Goal: Task Accomplishment & Management: Use online tool/utility

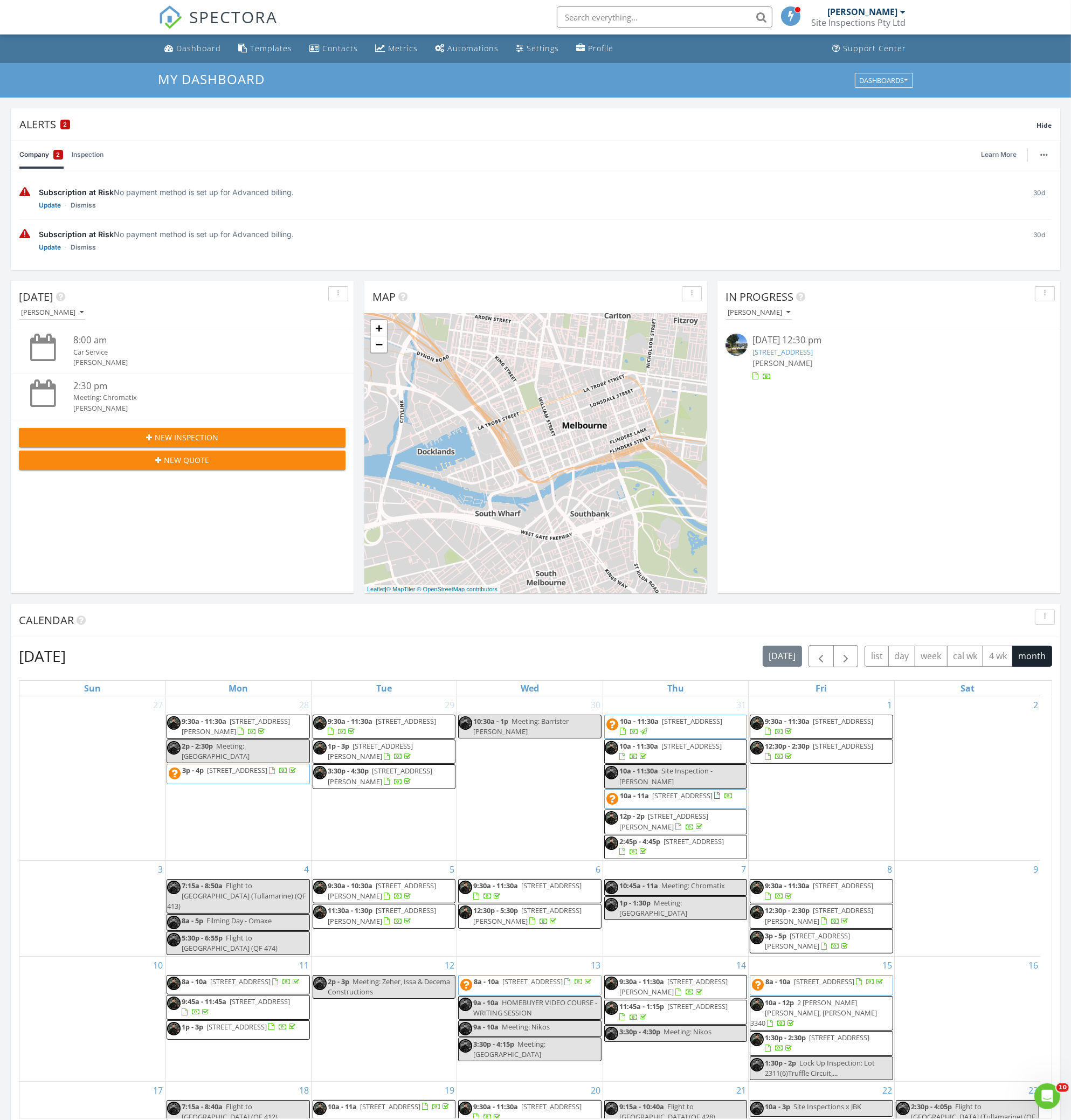
click at [813, 355] on link "17 Strident Rd, Craigieburn, VIC 3064" at bounding box center [783, 352] width 60 height 10
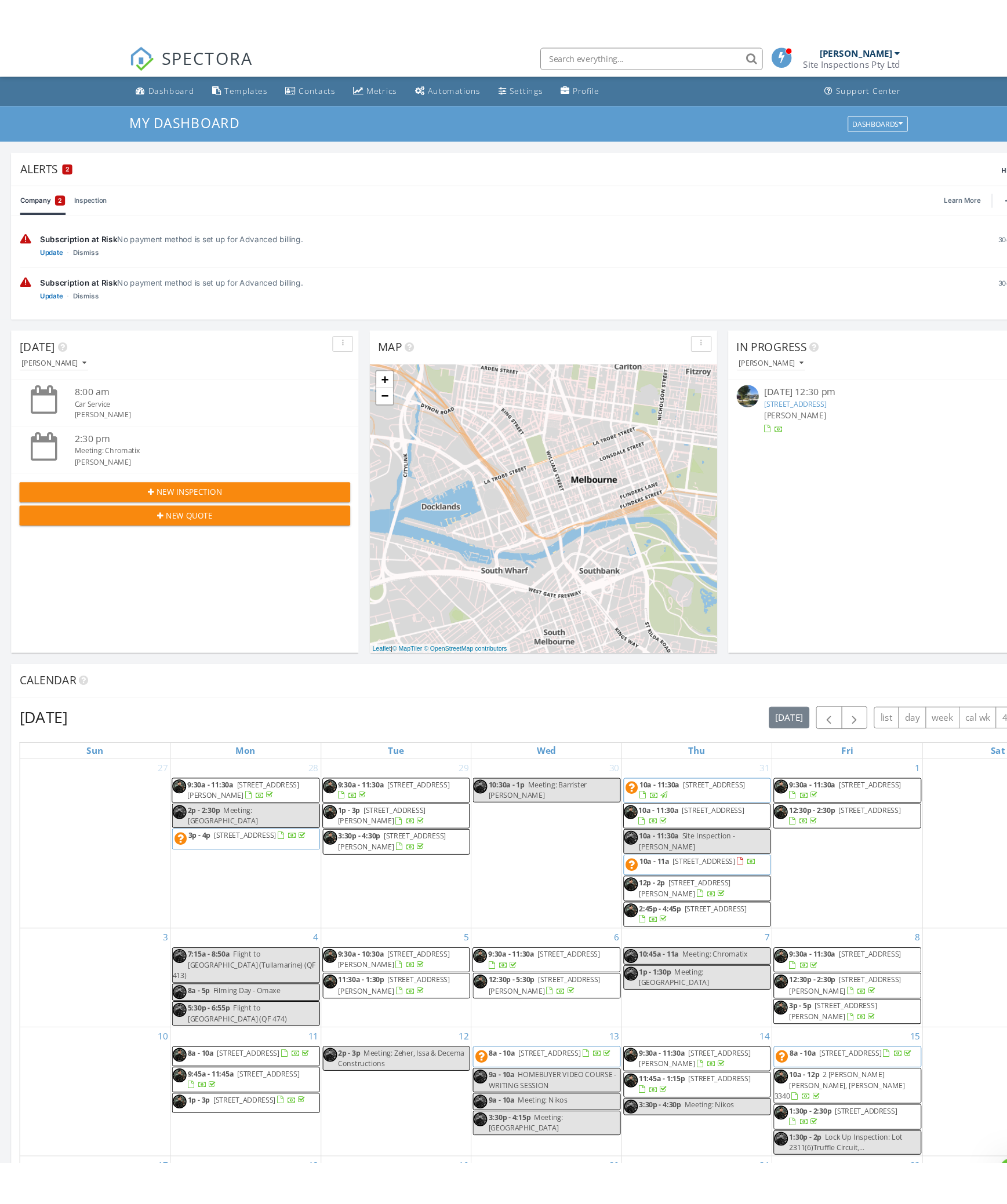
scroll to position [1078, 1042]
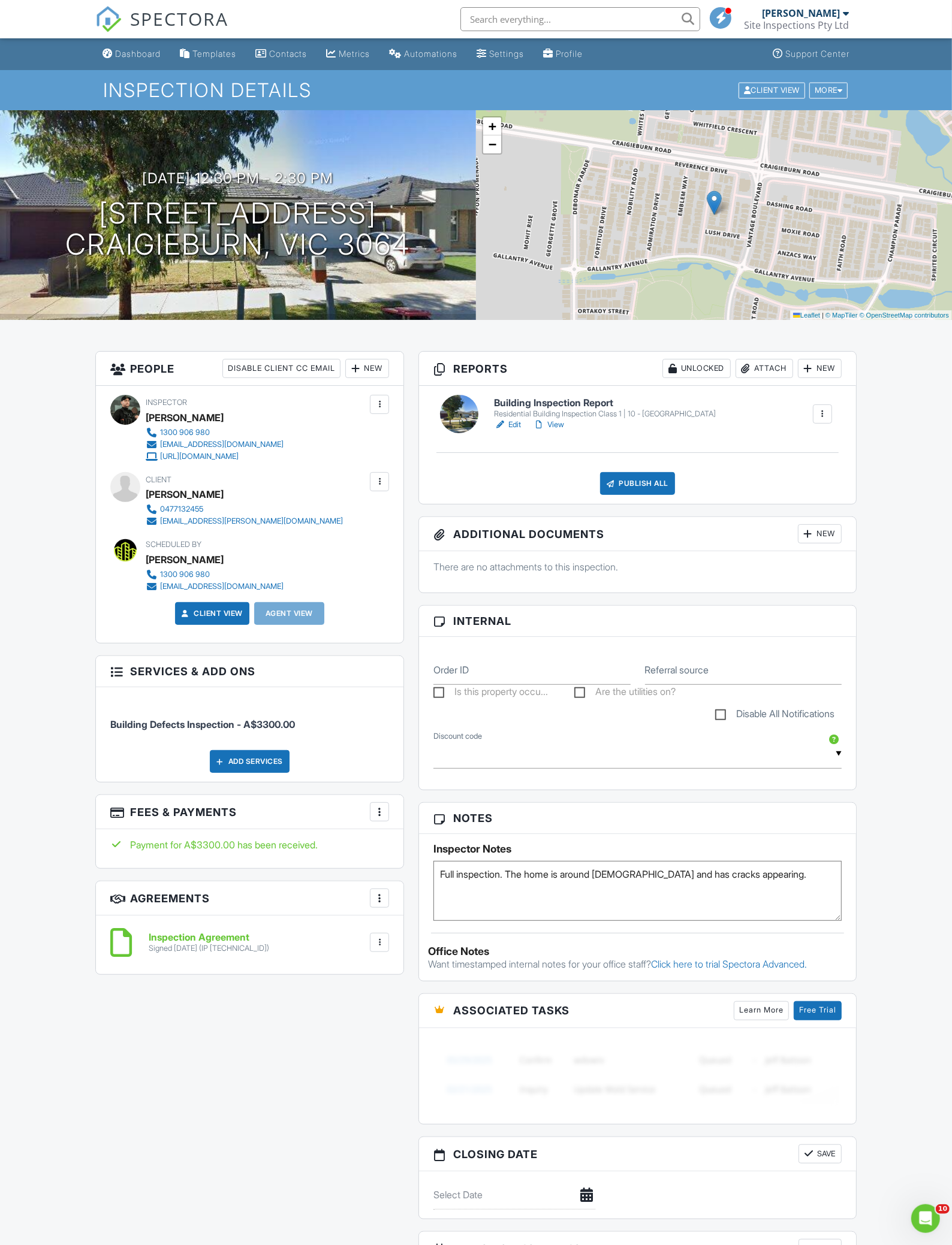
click at [885, 467] on div "Dashboard Templates Contacts Metrics Automations Settings Profile Support Cente…" at bounding box center [476, 852] width 952 height 1628
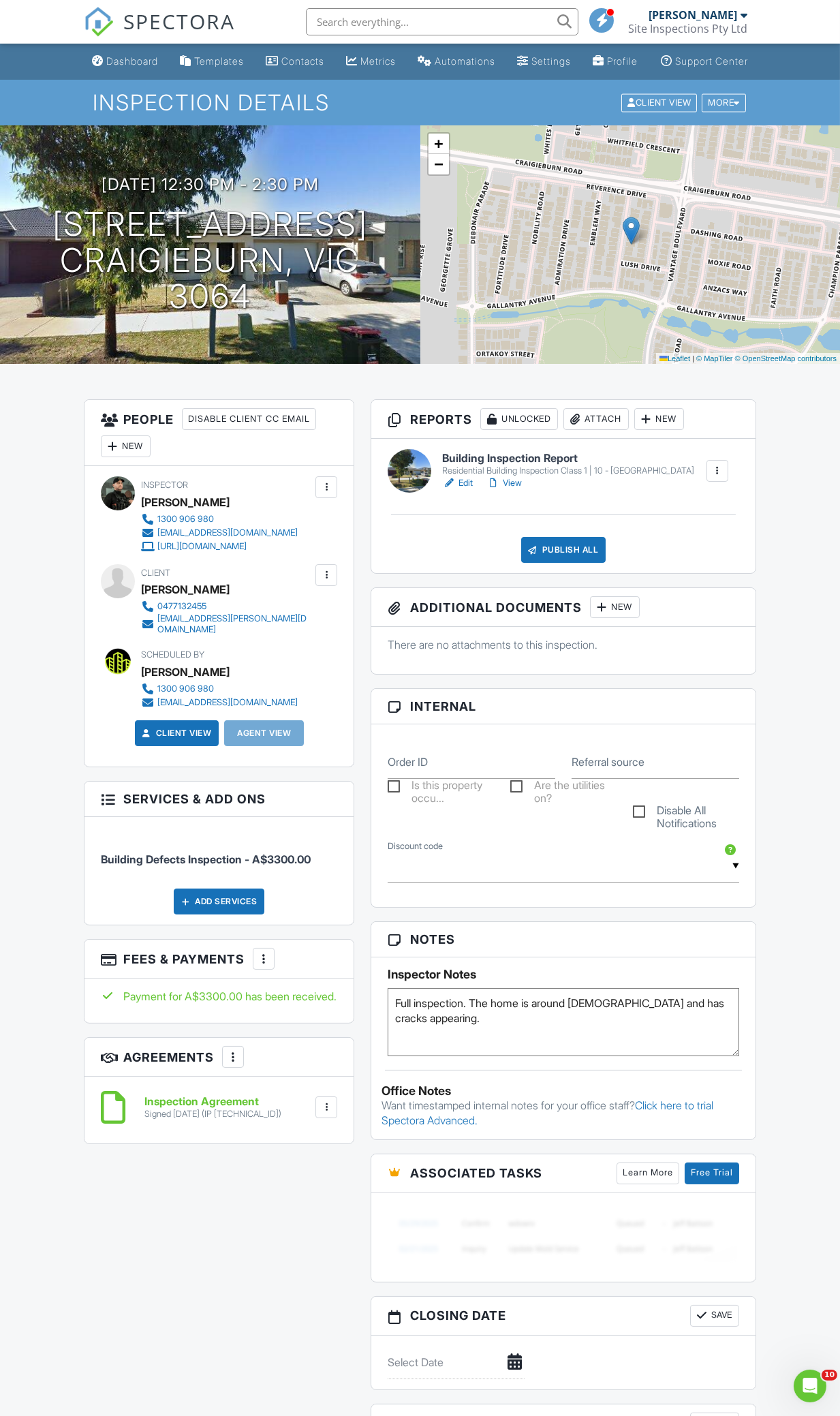
click at [802, 601] on div "Dashboard Templates Contacts Metrics Automations Settings Profile Support Cente…" at bounding box center [420, 988] width 840 height 1890
click at [460, 490] on link "Edit" at bounding box center [457, 483] width 31 height 13
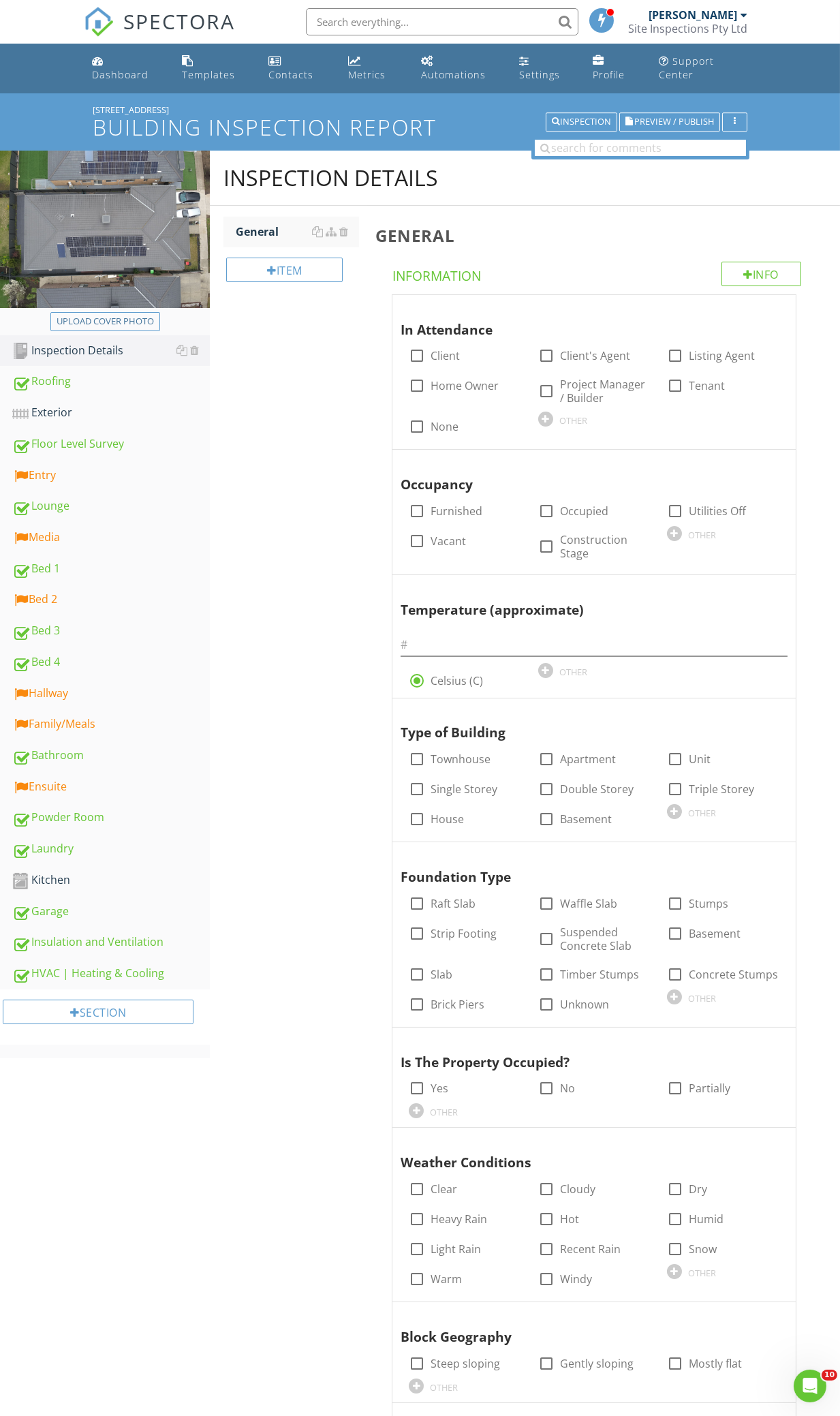
click at [74, 415] on div "Exterior" at bounding box center [111, 413] width 198 height 18
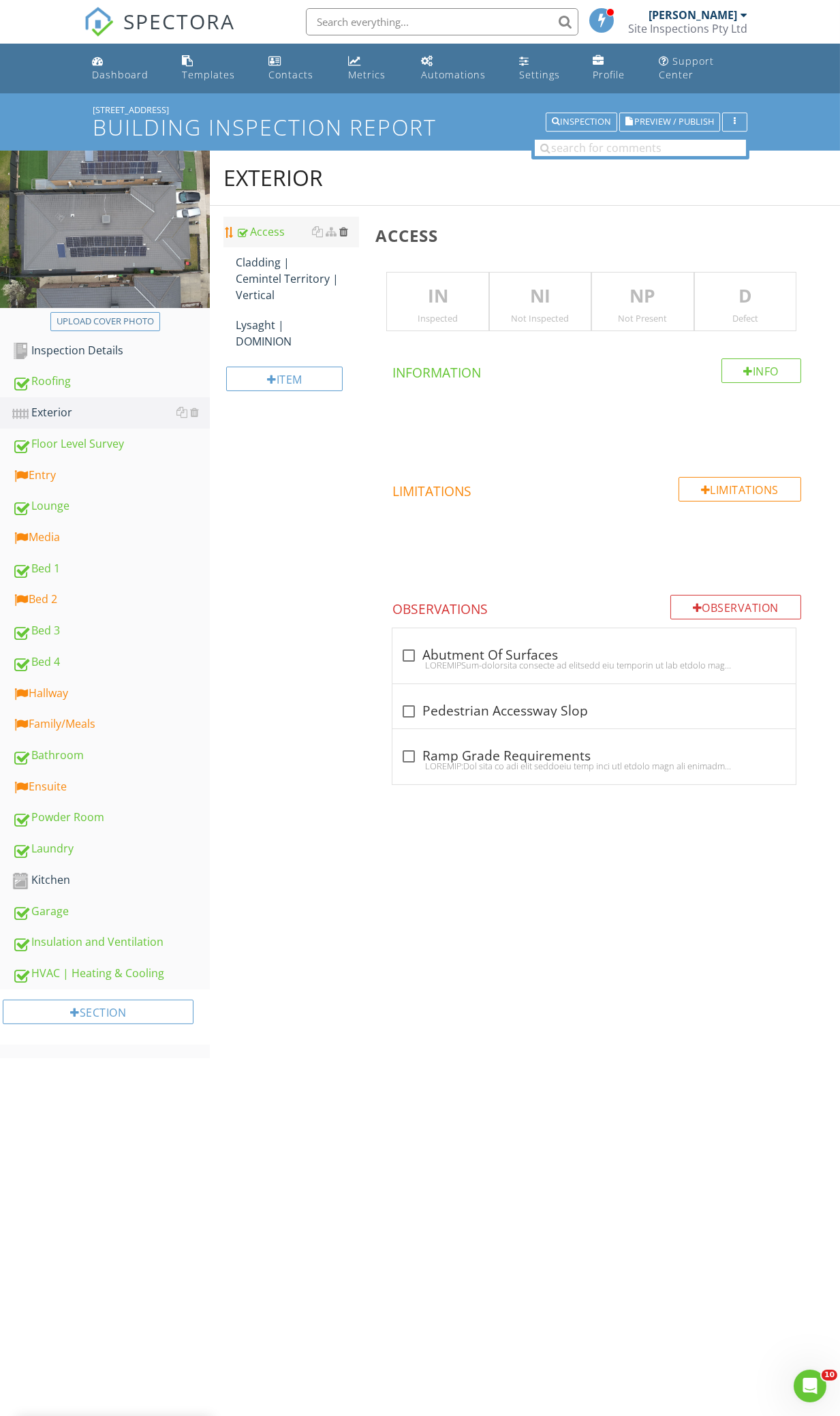
click at [347, 228] on div at bounding box center [343, 231] width 9 height 11
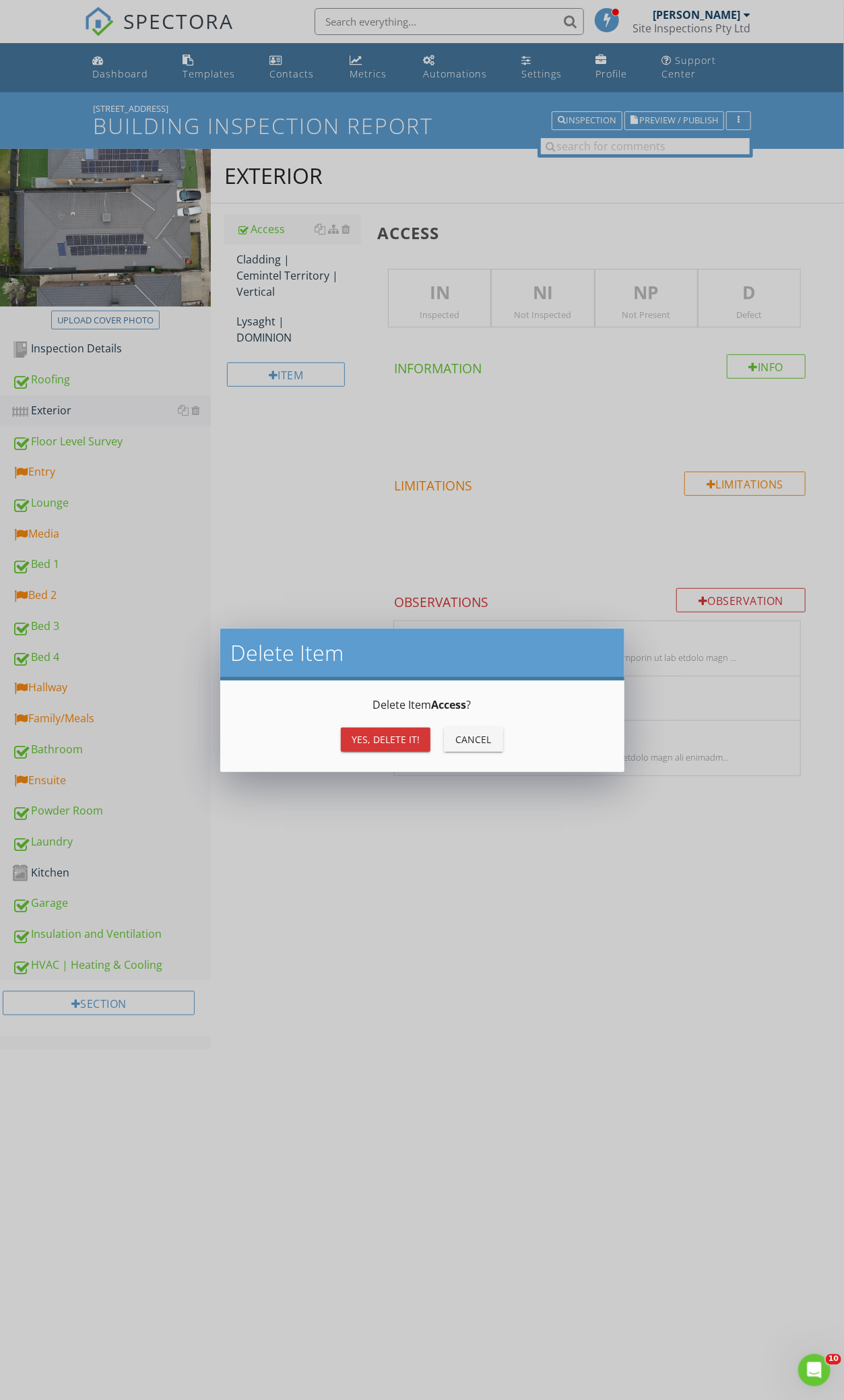
click at [405, 743] on div "Yes, Delete it!" at bounding box center [386, 739] width 68 height 14
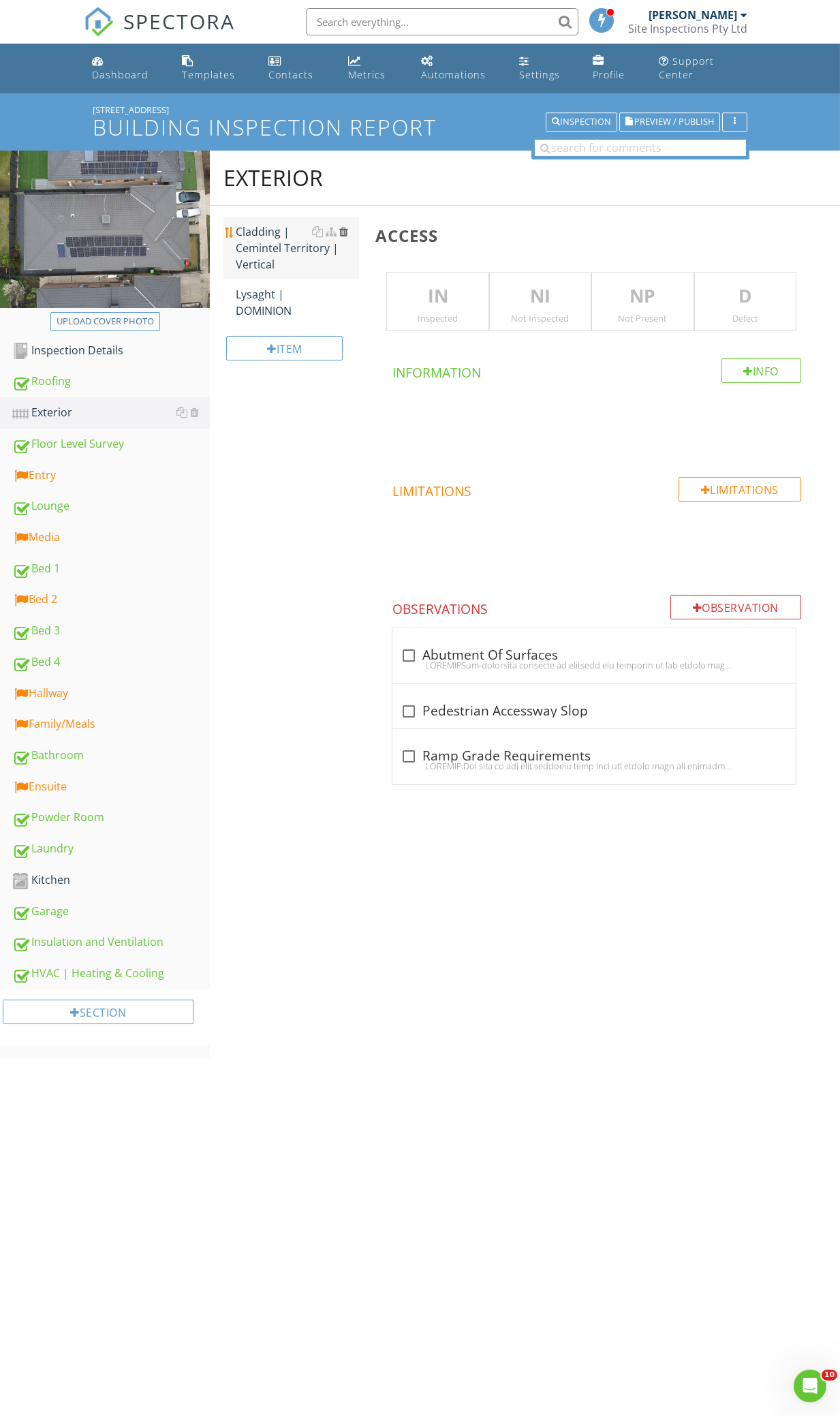
click at [346, 226] on div at bounding box center [343, 231] width 9 height 11
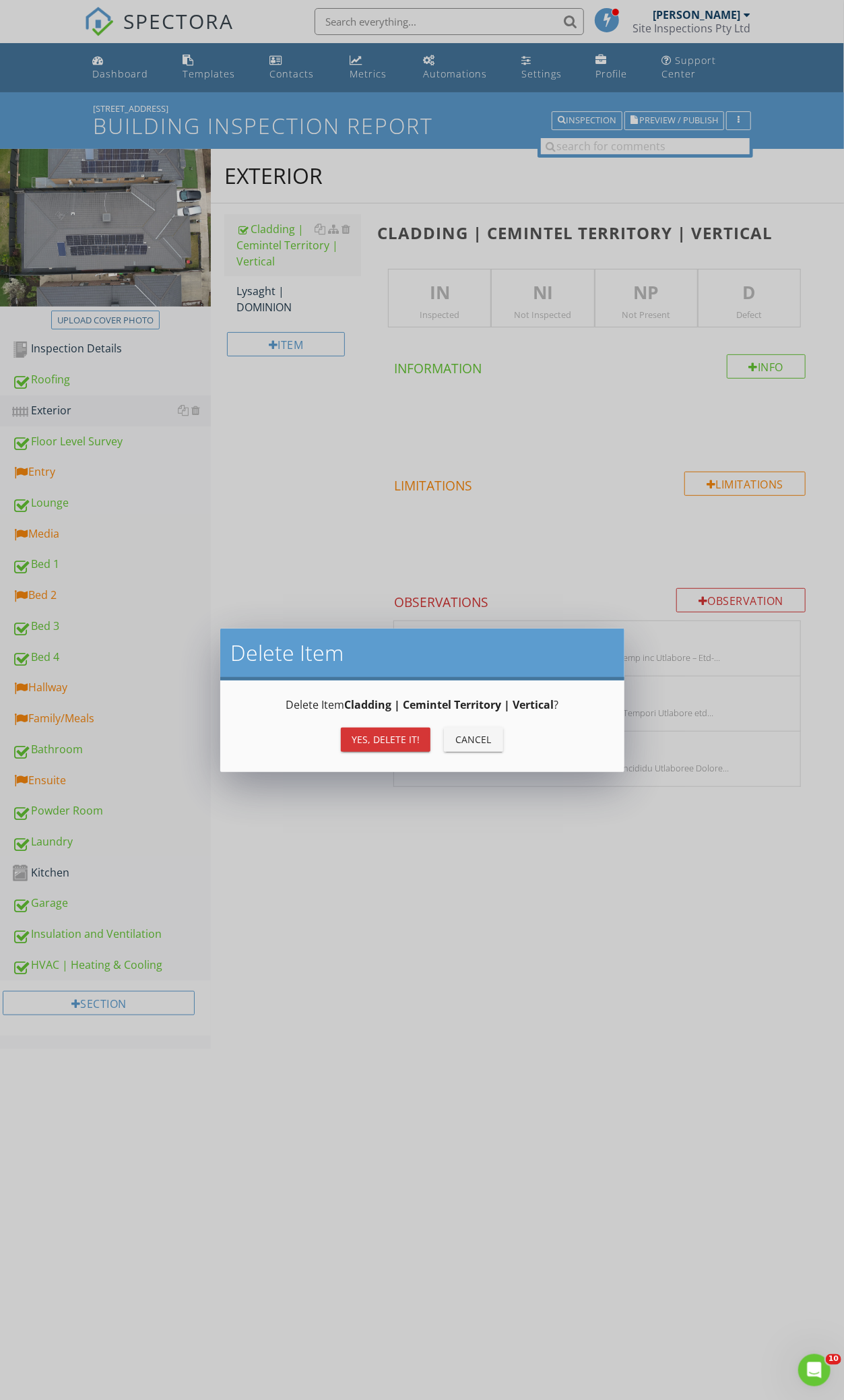
click at [397, 741] on div "Yes, Delete it!" at bounding box center [386, 739] width 68 height 14
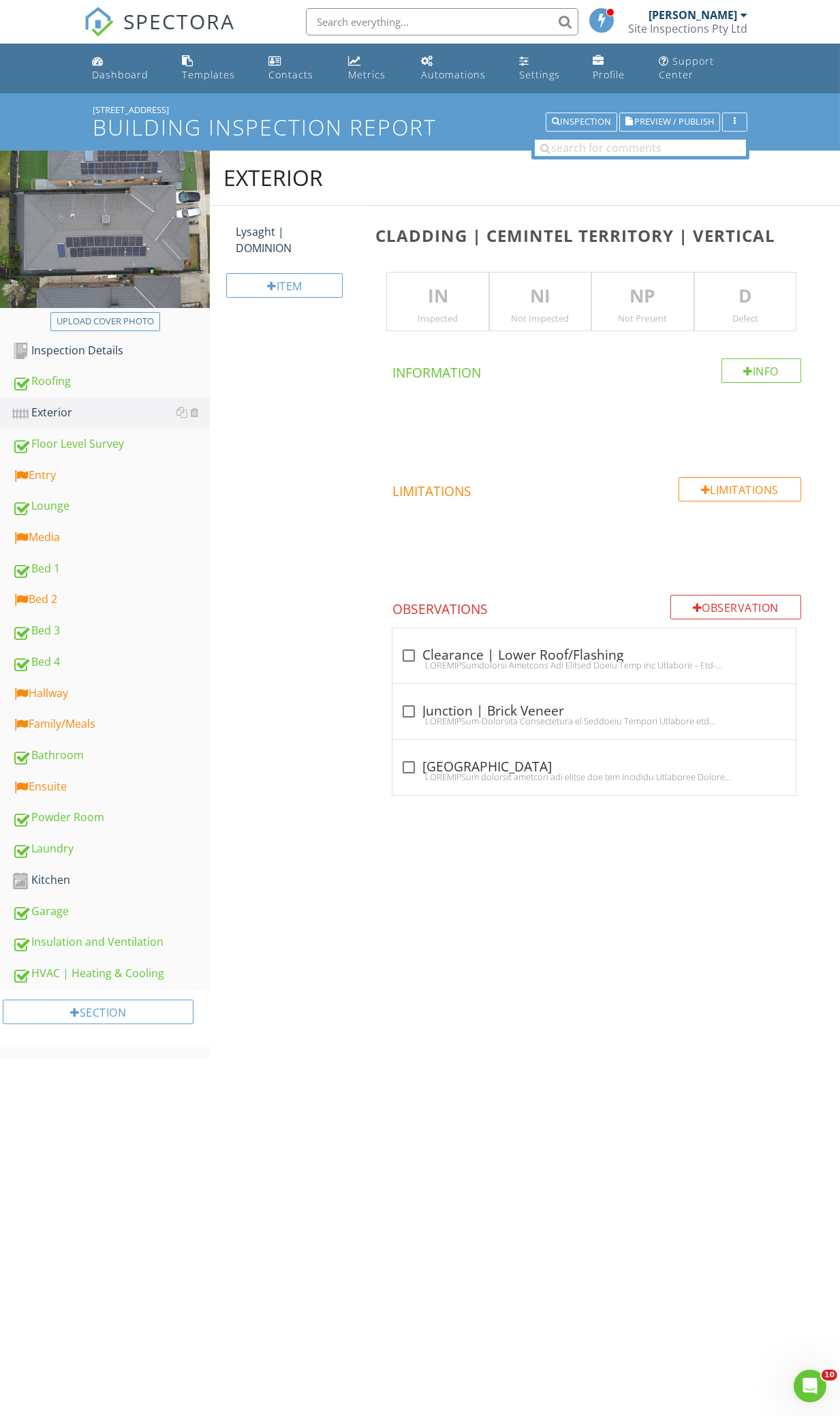
click at [346, 228] on div at bounding box center [343, 231] width 9 height 11
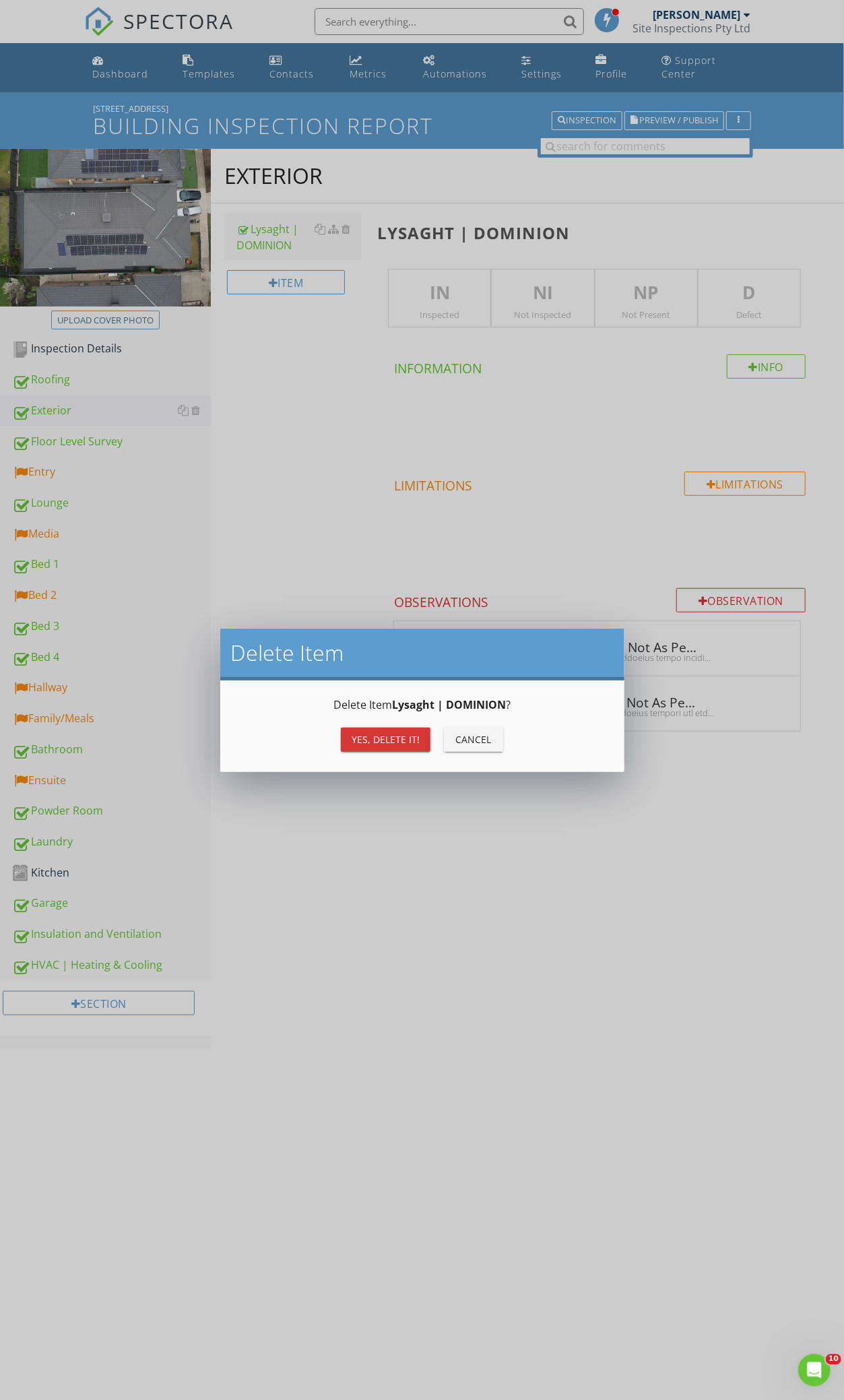
click at [372, 747] on button "Yes, Delete it!" at bounding box center [386, 739] width 90 height 24
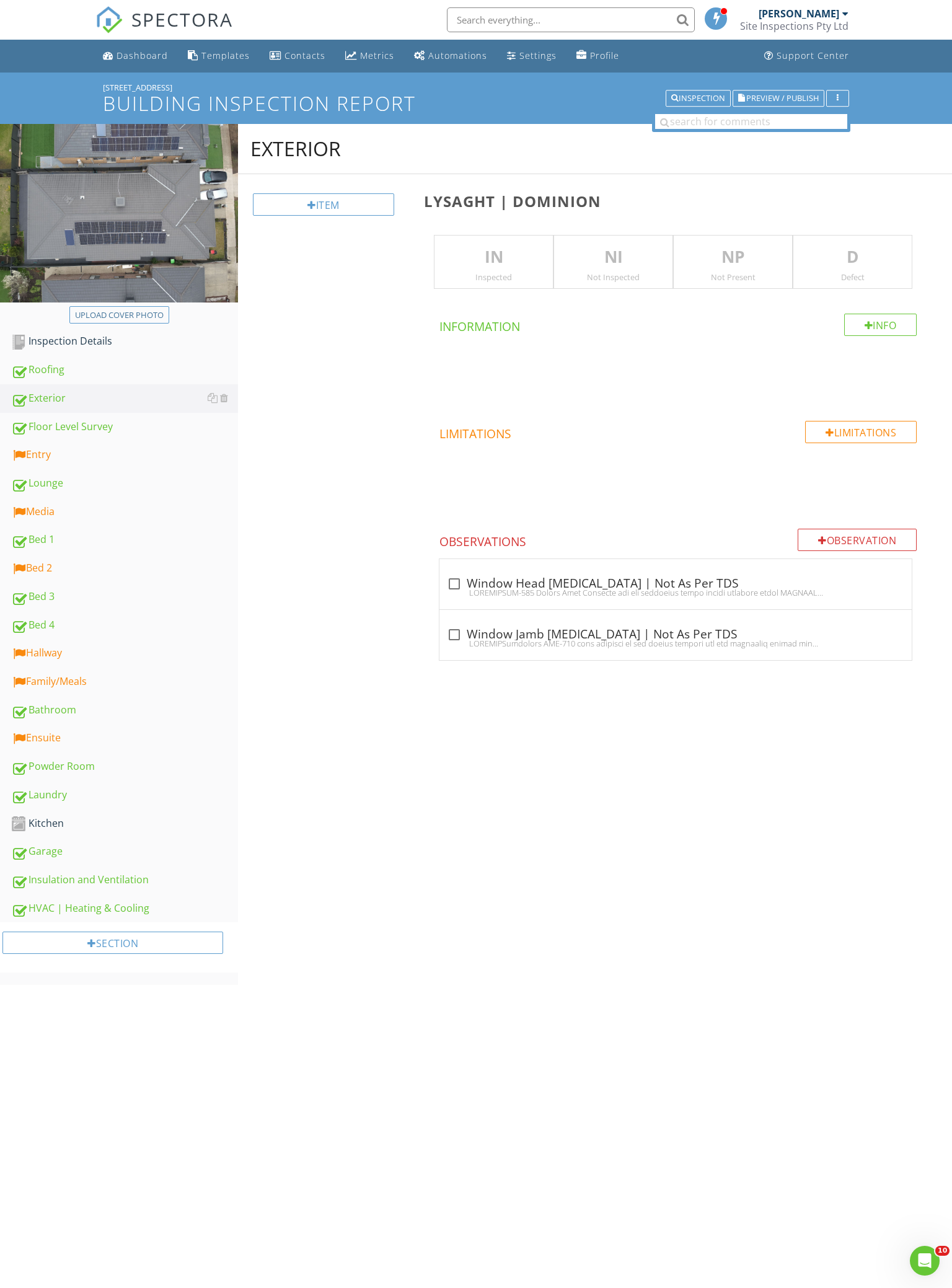
drag, startPoint x: 360, startPoint y: 348, endPoint x: 348, endPoint y: 248, distance: 100.7
click at [362, 334] on div "Exterior Item Lysaght | DOMINION IN Inspected NI Not Inspected NP Not Present D…" at bounding box center [595, 407] width 714 height 567
click at [365, 204] on div "Item" at bounding box center [324, 204] width 141 height 22
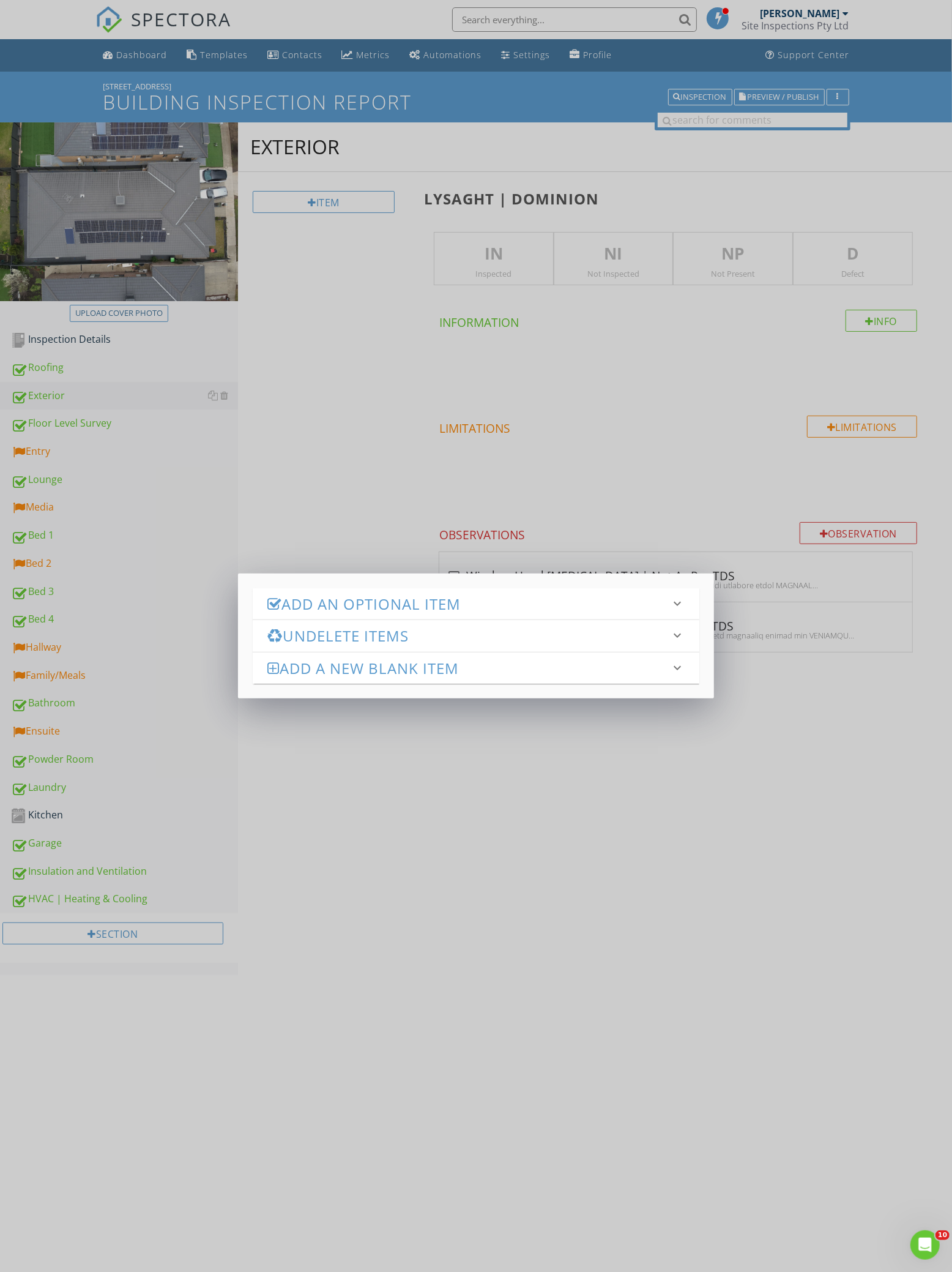
click at [402, 618] on div "Add an Optional Item keyboard_arrow_down" at bounding box center [476, 604] width 447 height 32
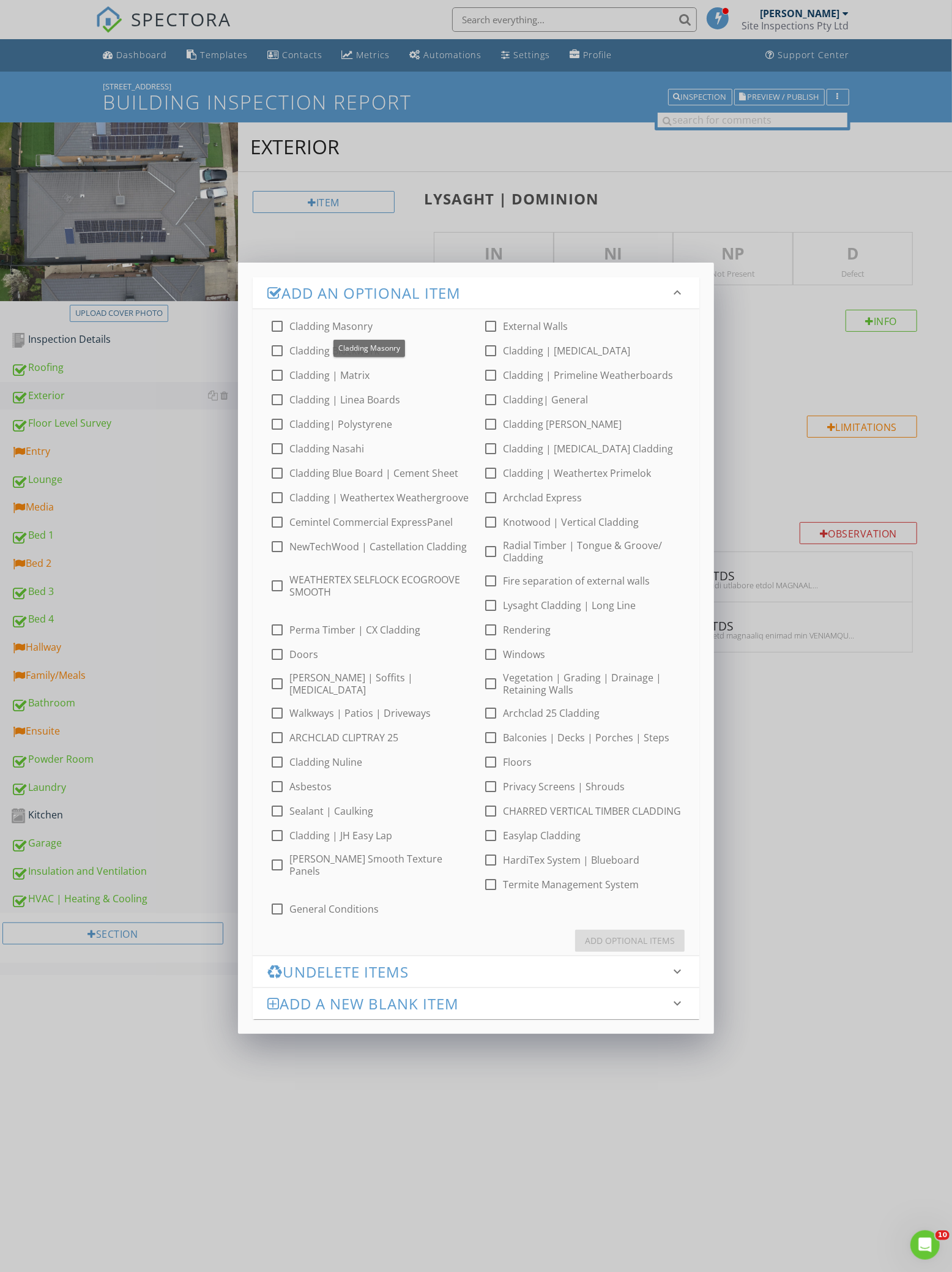
click at [350, 324] on label "Cladding Masonry" at bounding box center [331, 326] width 83 height 12
checkbox input "true"
click at [651, 934] on div "Add Optional Items" at bounding box center [630, 940] width 90 height 13
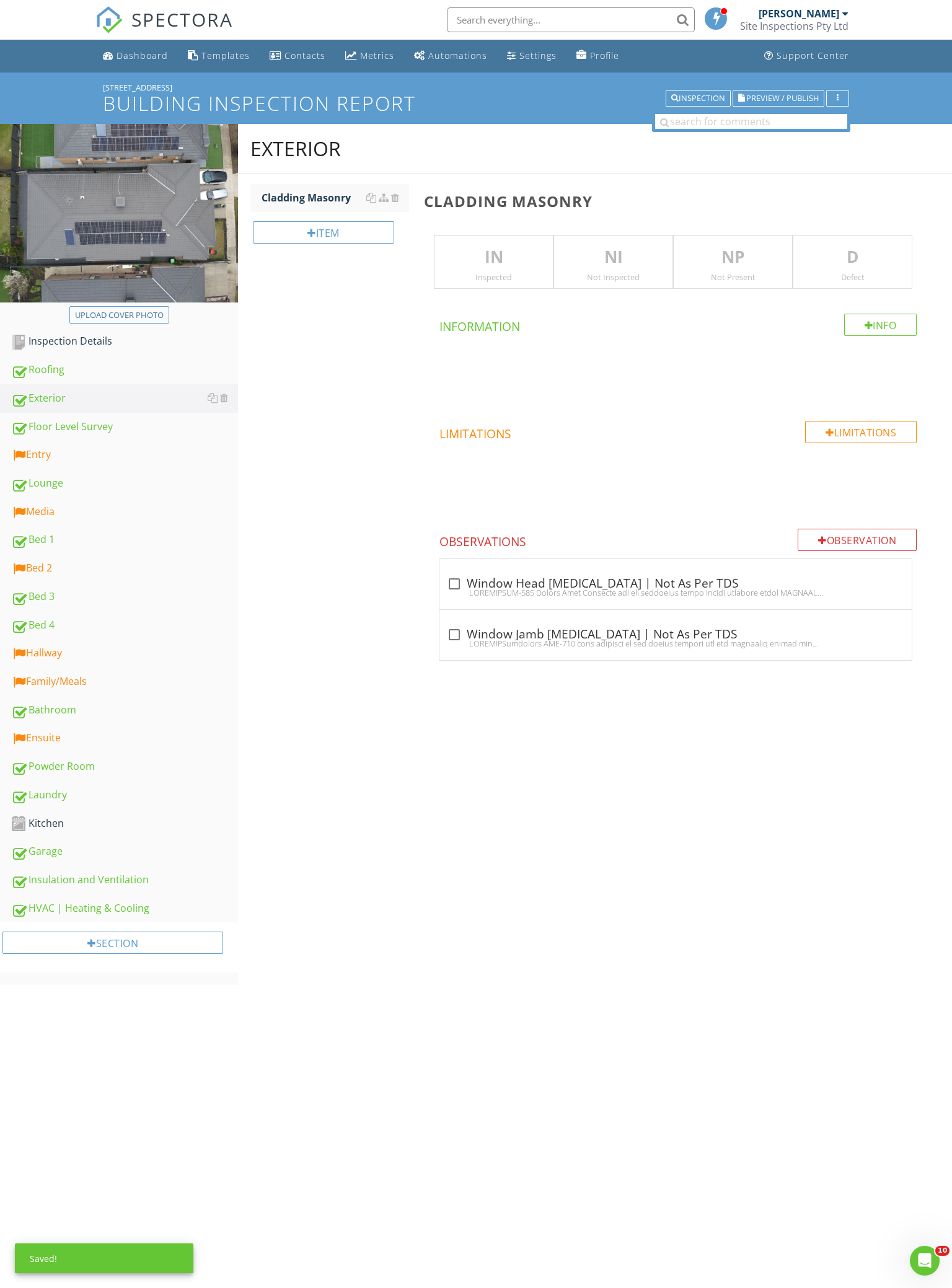
click at [508, 277] on div "Inspected" at bounding box center [494, 277] width 119 height 10
click at [764, 267] on p "D" at bounding box center [852, 257] width 119 height 25
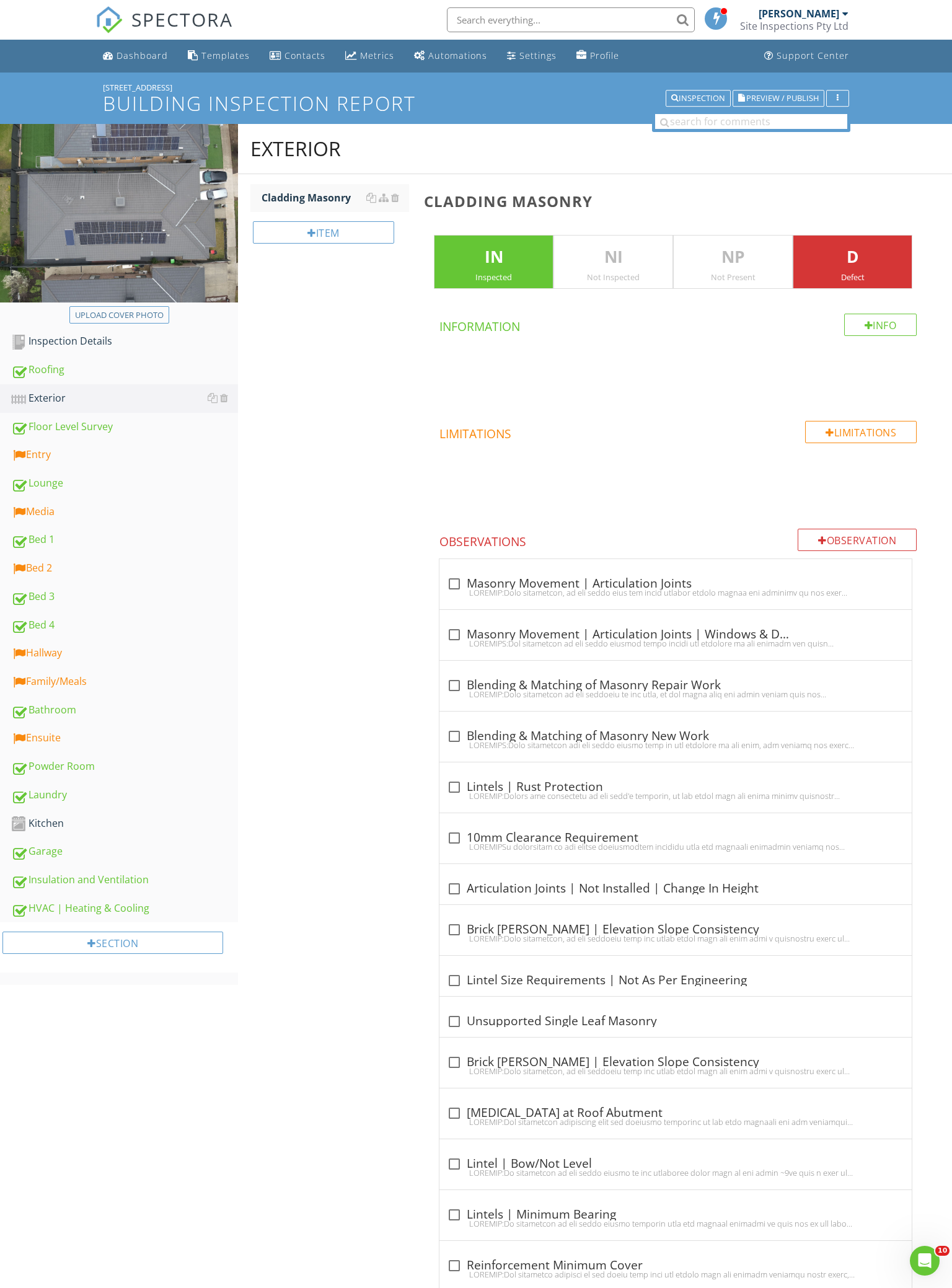
drag, startPoint x: 727, startPoint y: 408, endPoint x: 729, endPoint y: 390, distance: 18.1
click at [711, 421] on h4 "Limitations" at bounding box center [678, 432] width 477 height 21
click at [96, 372] on div "Roofing" at bounding box center [125, 369] width 227 height 16
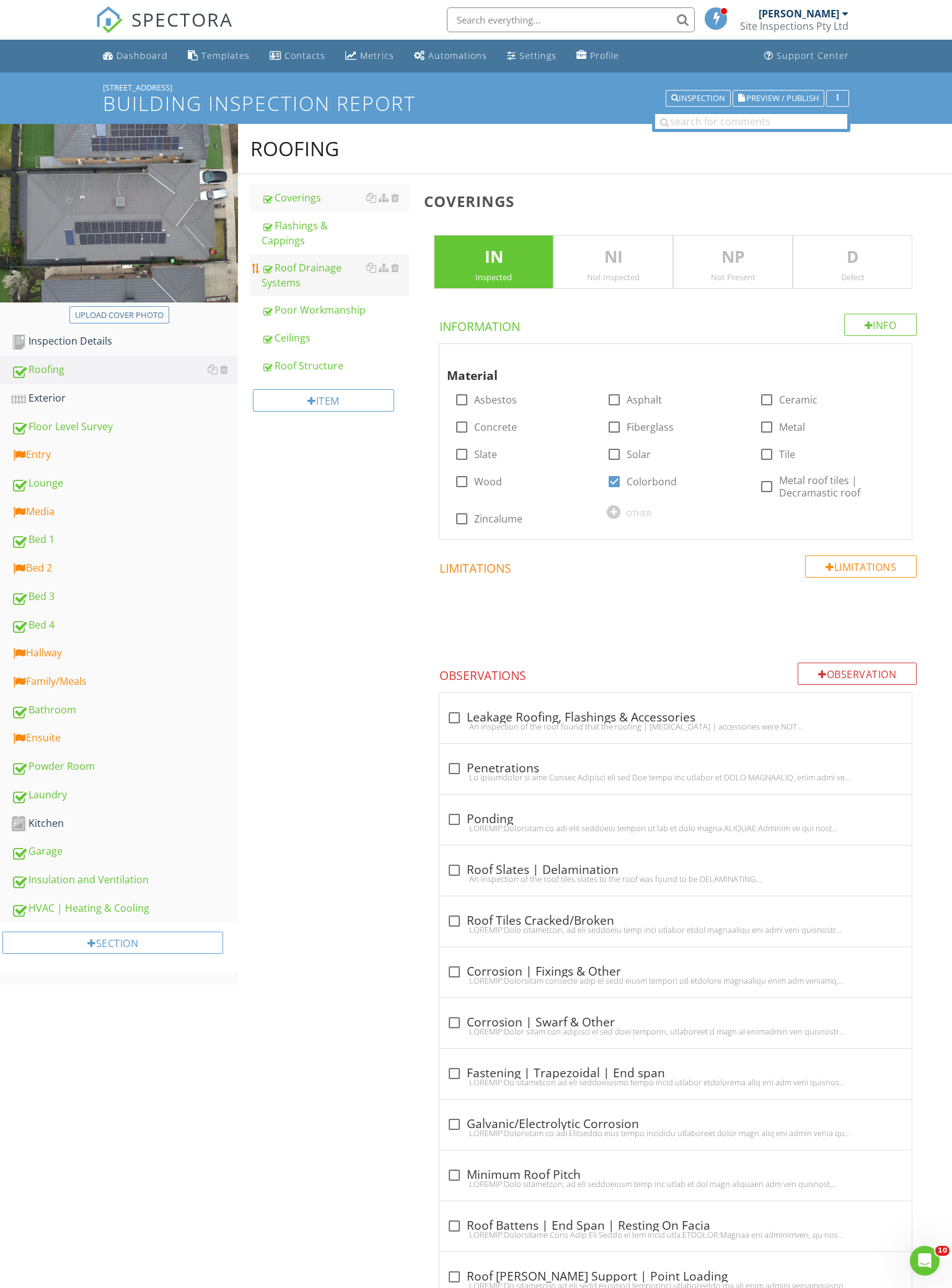
click at [300, 287] on div "Roof Drainage Systems" at bounding box center [335, 275] width 147 height 30
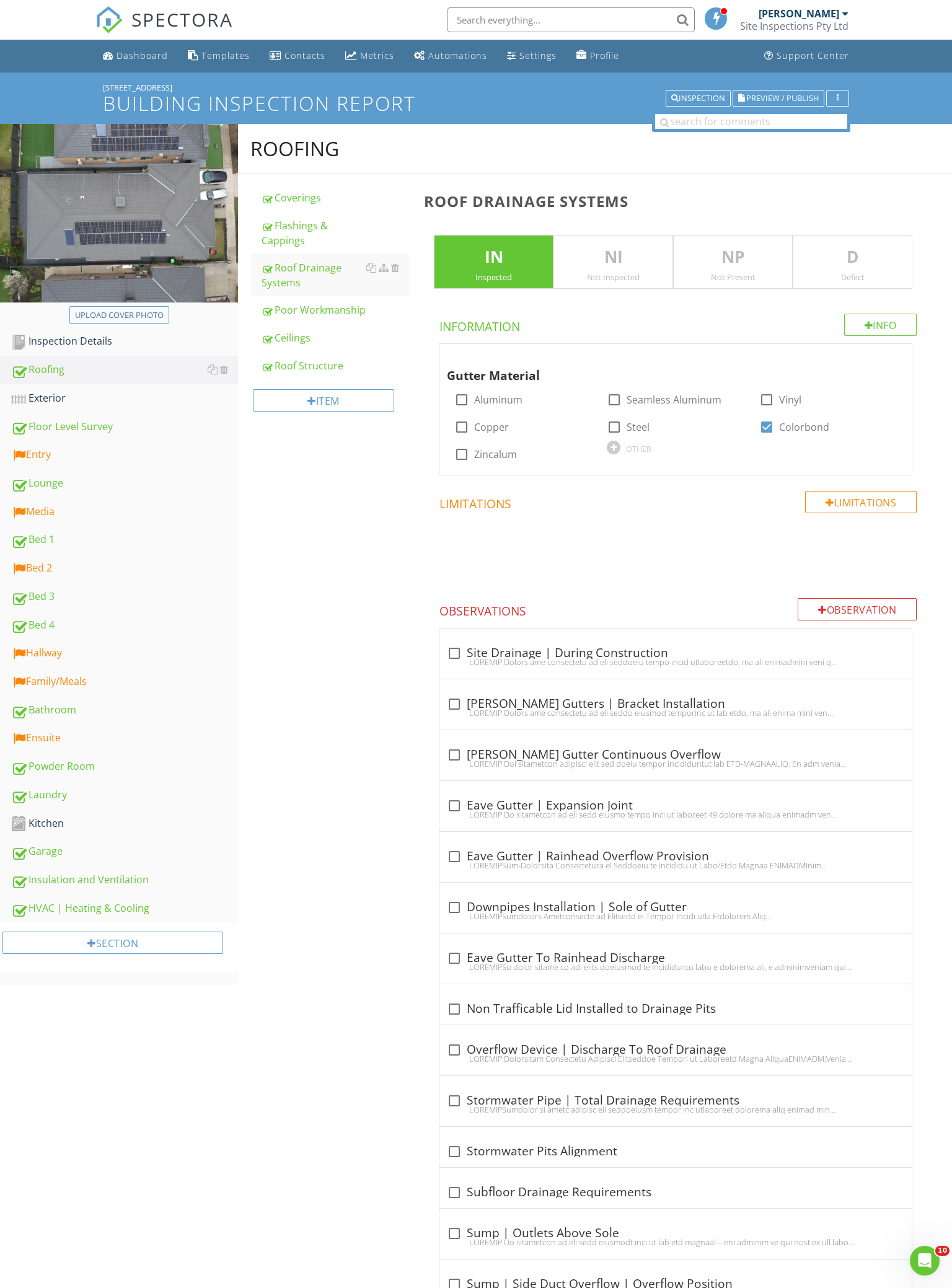
click at [764, 241] on div "D Defect" at bounding box center [852, 262] width 119 height 55
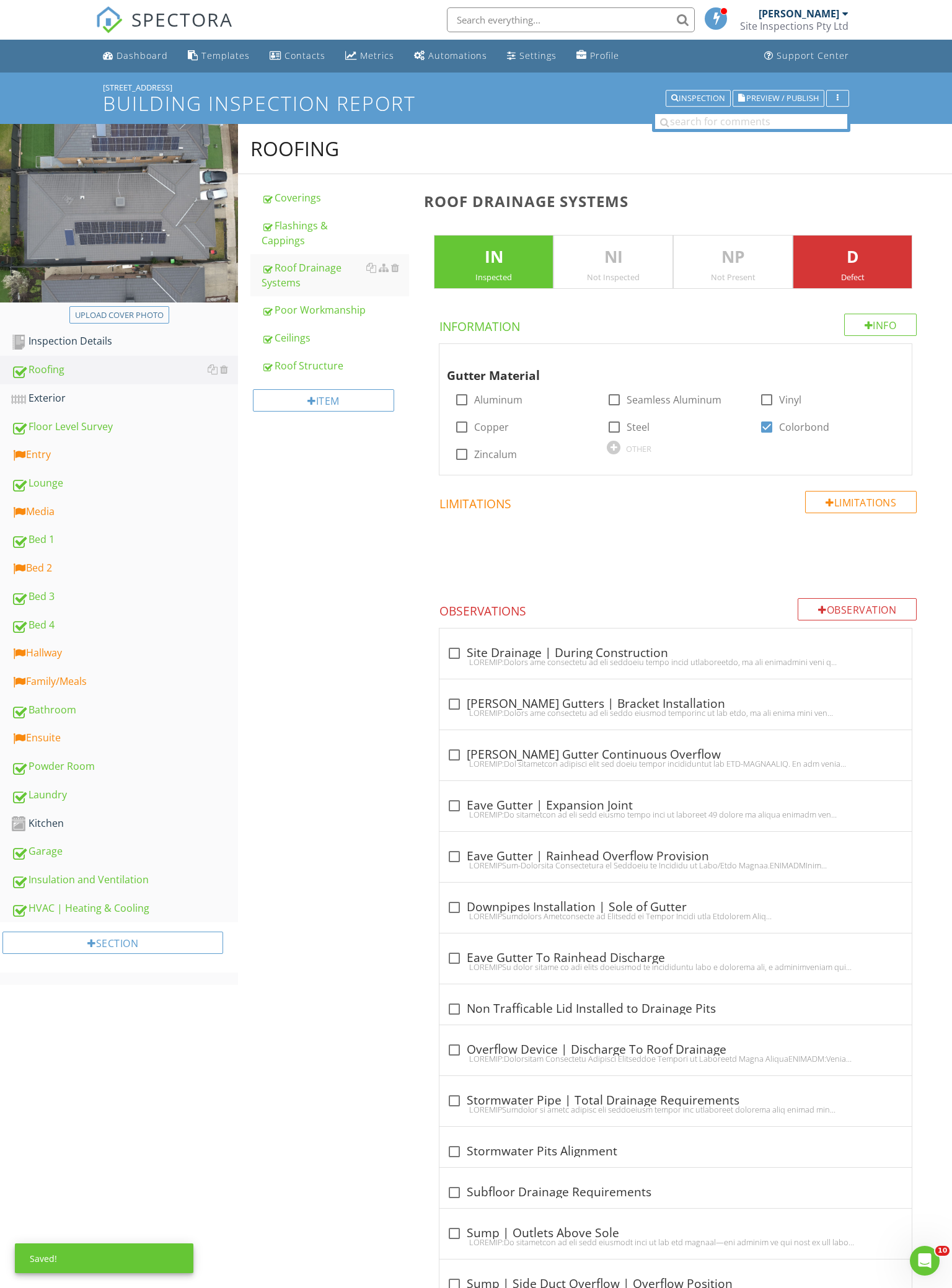
click at [741, 569] on span at bounding box center [678, 552] width 508 height 62
click at [687, 569] on span at bounding box center [678, 552] width 508 height 62
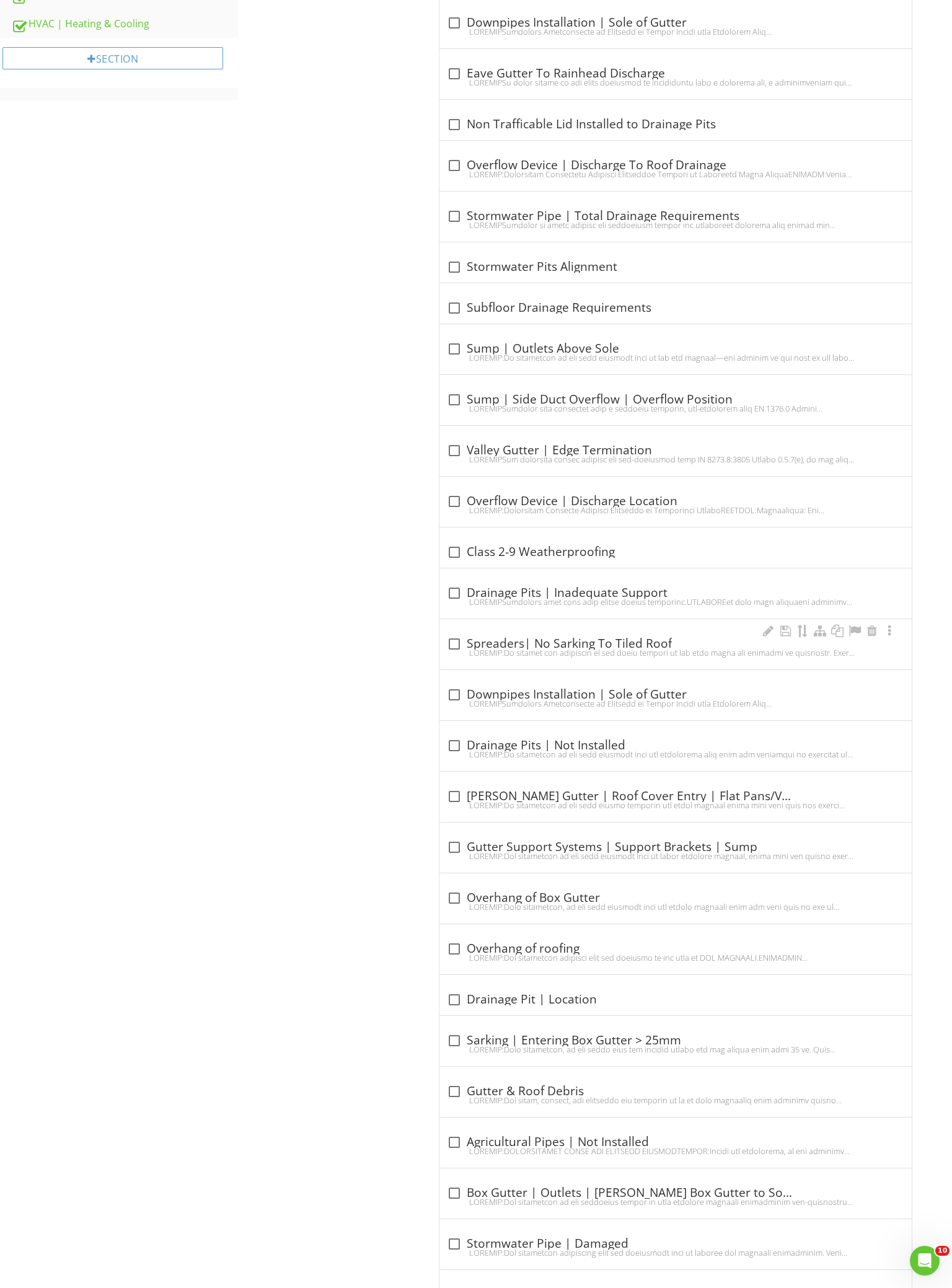
click at [519, 654] on div at bounding box center [675, 653] width 457 height 10
checkbox input "true"
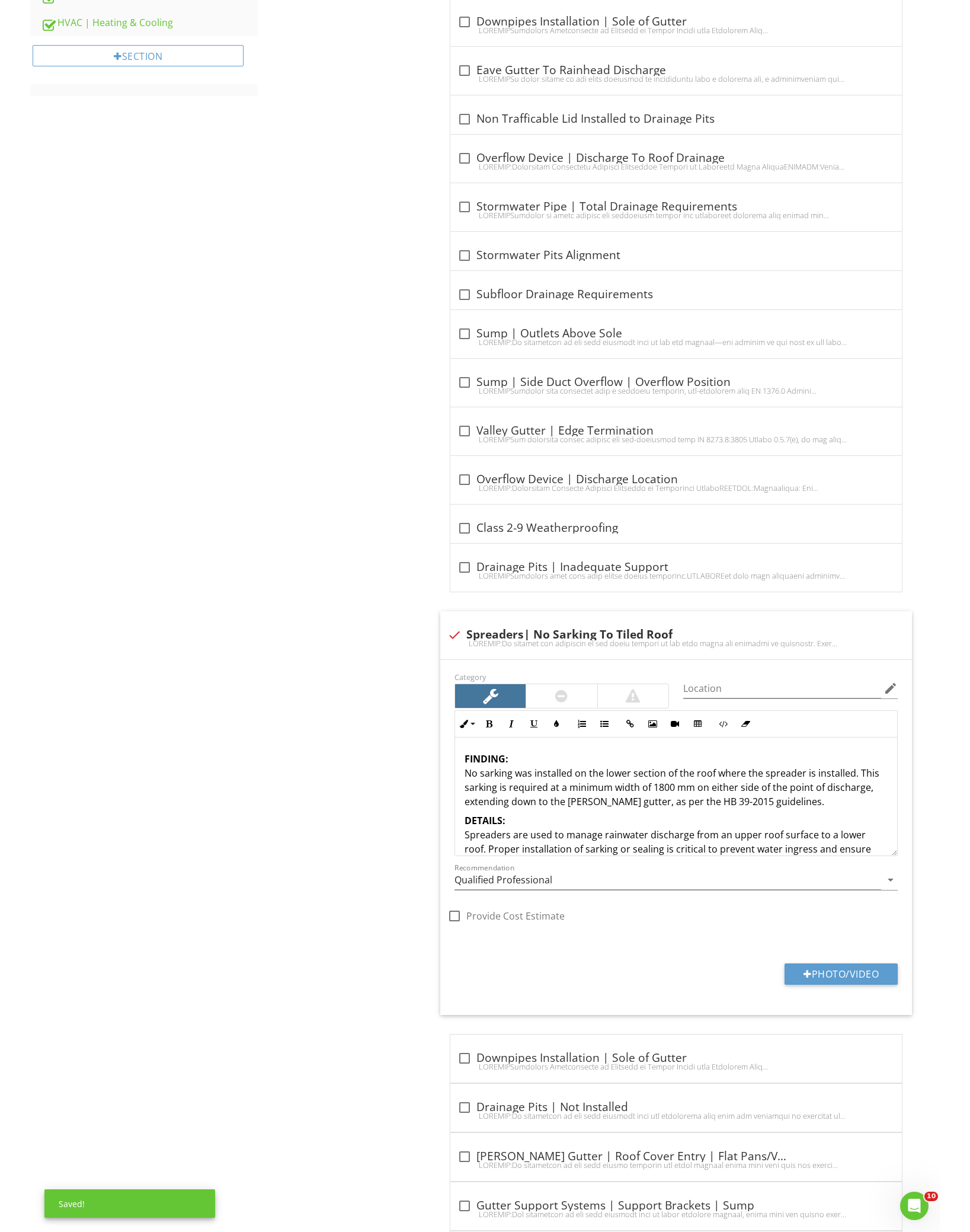
scroll to position [925, 0]
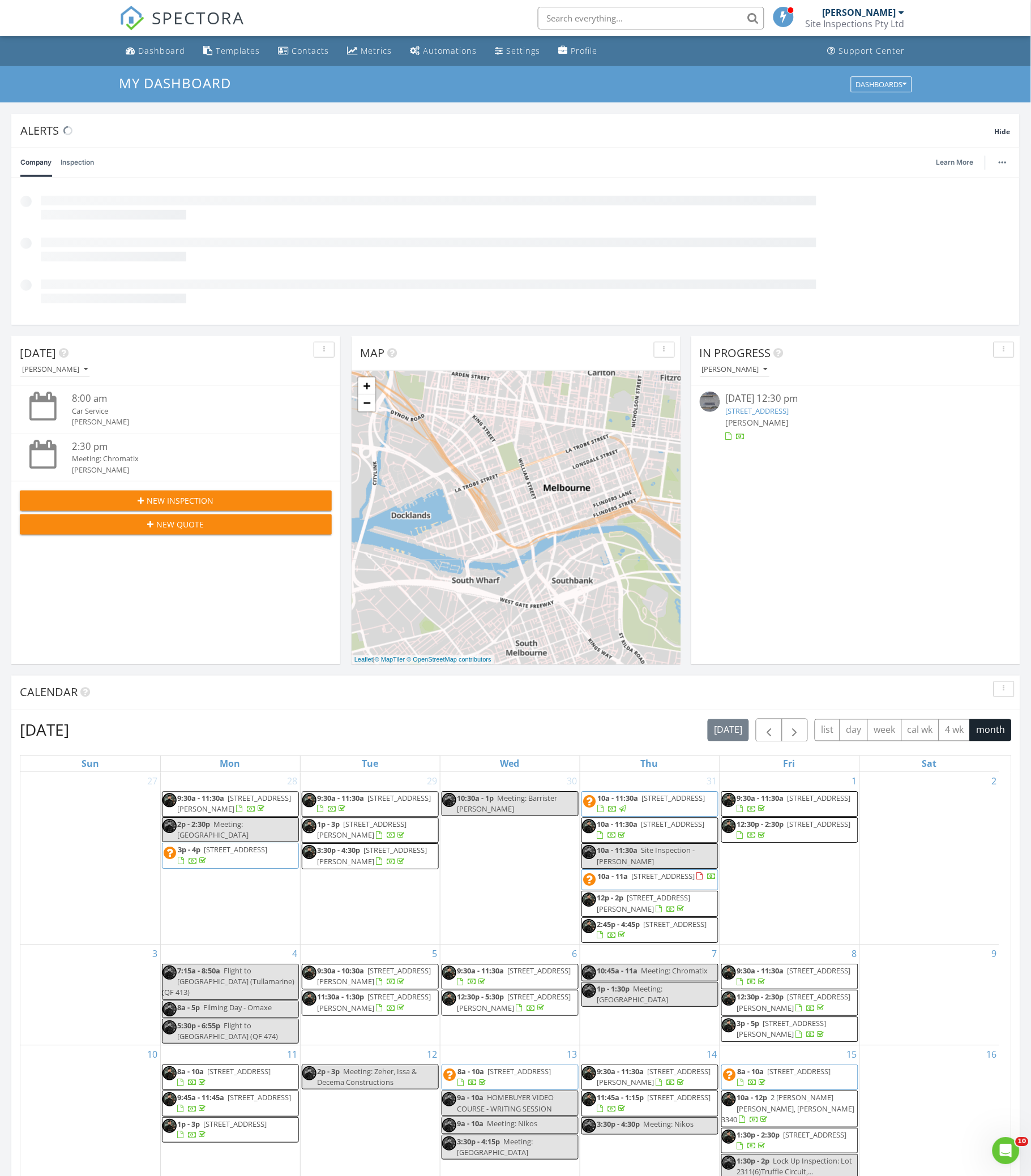
click at [953, 244] on div at bounding box center [526, 243] width 970 height 10
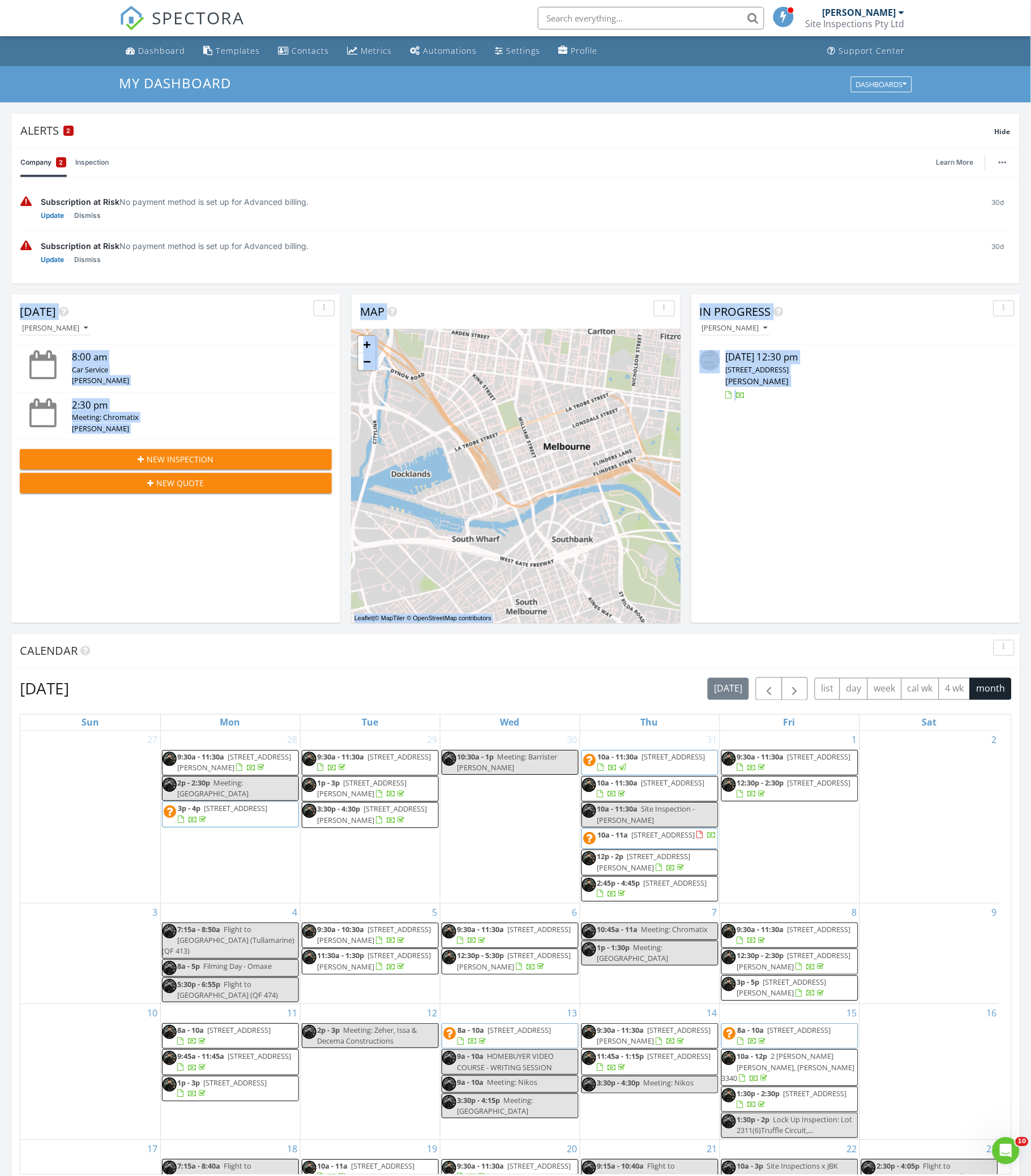
drag, startPoint x: 749, startPoint y: 624, endPoint x: 852, endPoint y: 460, distance: 193.7
click at [852, 460] on div "Today Zeher Khalil 8:00 am Car Service Zeher Khalil 2:30 pm Meeting: Chromatix …" at bounding box center [516, 799] width 1031 height 1030
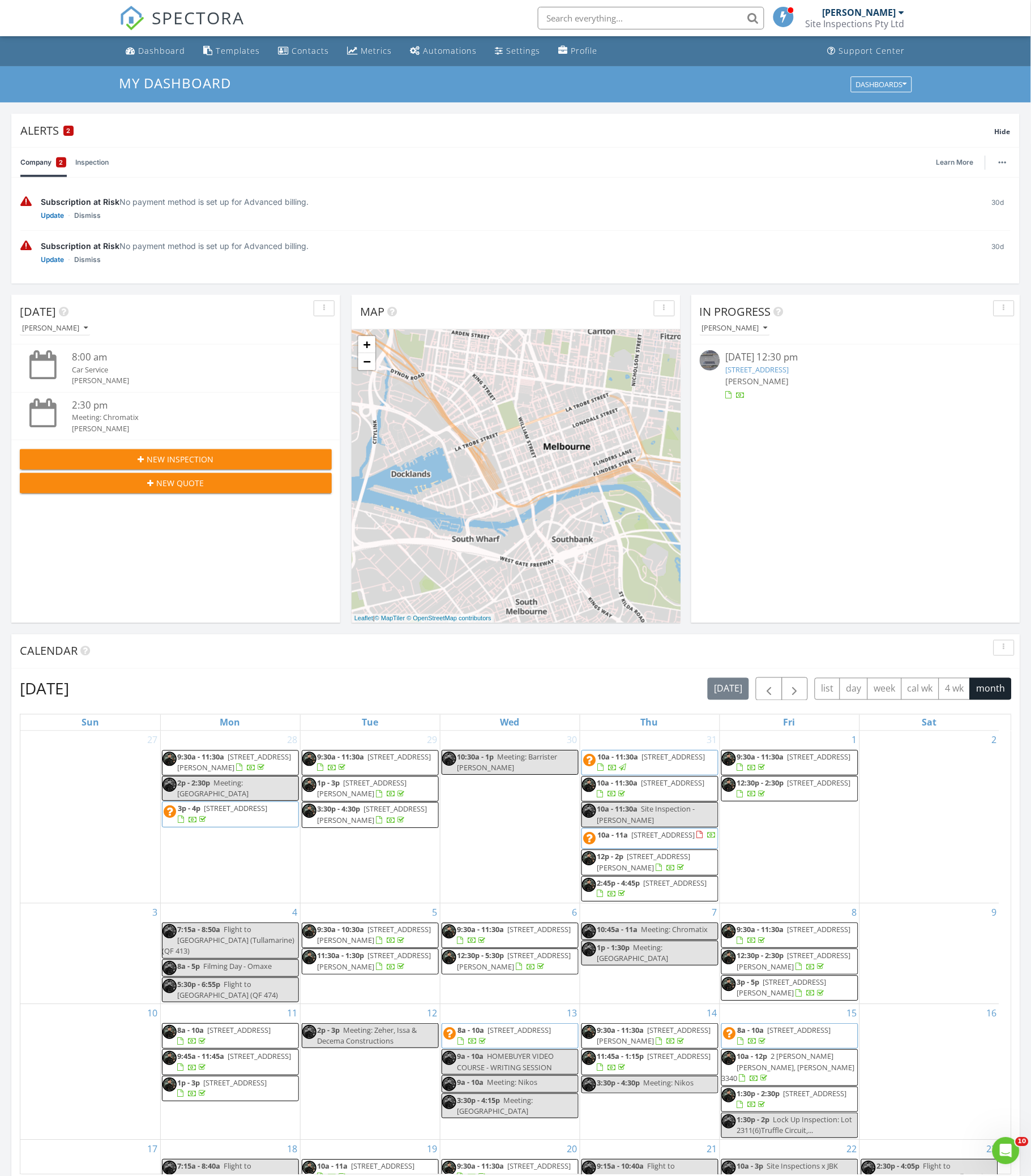
click at [831, 488] on div "In Progress Zeher Khalil 08/27/25 12:30 pm 17 Strident Rd, Craigieburn, VIC 306…" at bounding box center [855, 459] width 329 height 328
drag, startPoint x: 719, startPoint y: 465, endPoint x: 827, endPoint y: 420, distance: 117.0
click at [827, 420] on div "In Progress Zeher Khalil 08/27/25 12:30 pm 17 Strident Rd, Craigieburn, VIC 306…" at bounding box center [855, 459] width 329 height 328
click at [803, 445] on div "In Progress Zeher Khalil 08/27/25 12:30 pm 17 Strident Rd, Craigieburn, VIC 306…" at bounding box center [855, 459] width 329 height 328
drag, startPoint x: 696, startPoint y: 312, endPoint x: 793, endPoint y: 402, distance: 132.3
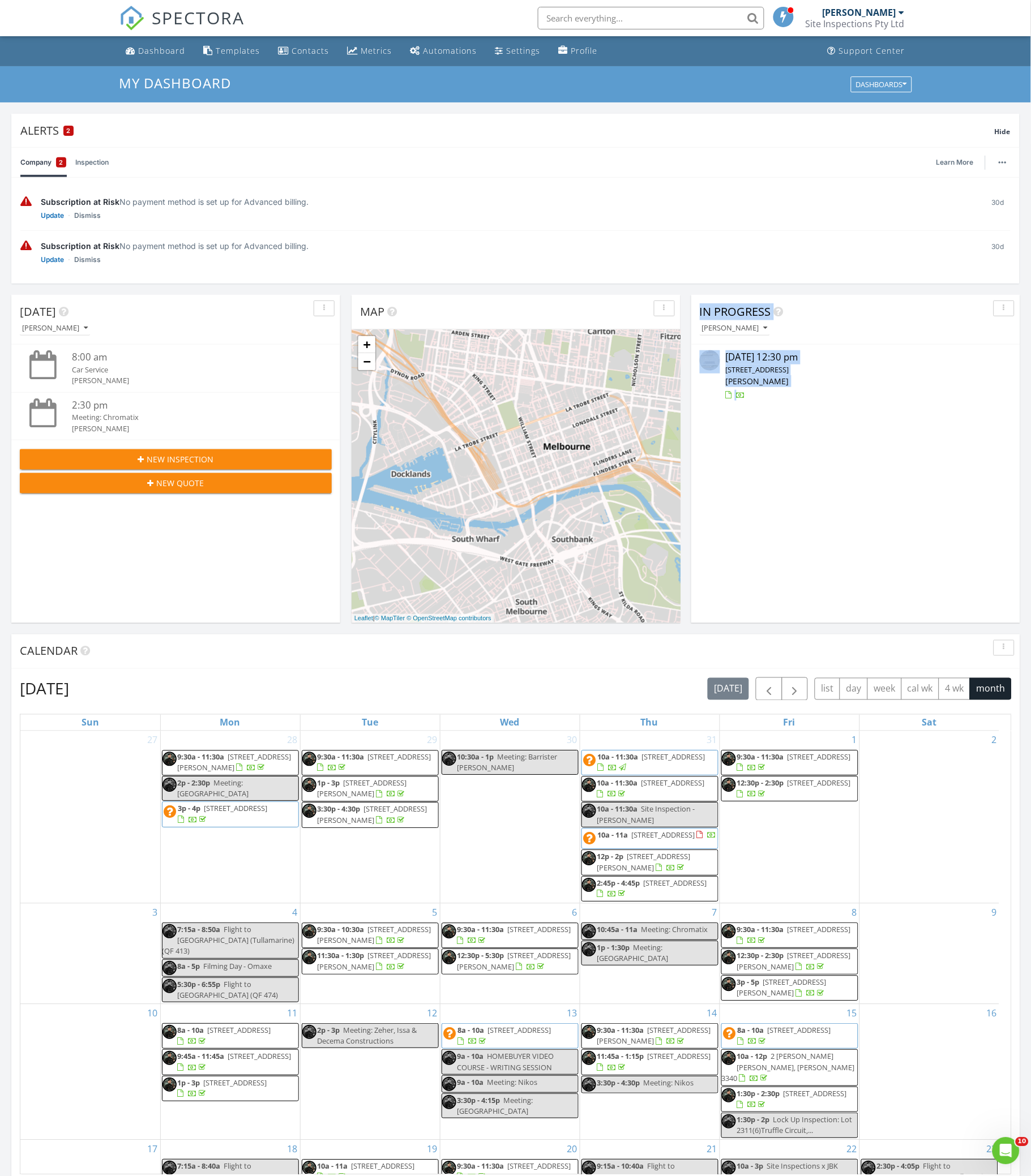
click at [793, 402] on div "In Progress Zeher Khalil 08/27/25 12:30 pm 17 Strident Rd, Craigieburn, VIC 306…" at bounding box center [855, 350] width 329 height 112
click at [788, 408] on div "In Progress Zeher Khalil 08/27/25 12:30 pm 17 Strident Rd, Craigieburn, VIC 306…" at bounding box center [855, 459] width 329 height 328
drag, startPoint x: 697, startPoint y: 312, endPoint x: 813, endPoint y: 567, distance: 280.1
click at [816, 420] on div "In Progress Zeher Khalil 08/27/25 12:30 pm 17 Strident Rd, Craigieburn, VIC 306…" at bounding box center [855, 459] width 329 height 328
click at [228, 53] on div "Templates" at bounding box center [239, 51] width 44 height 11
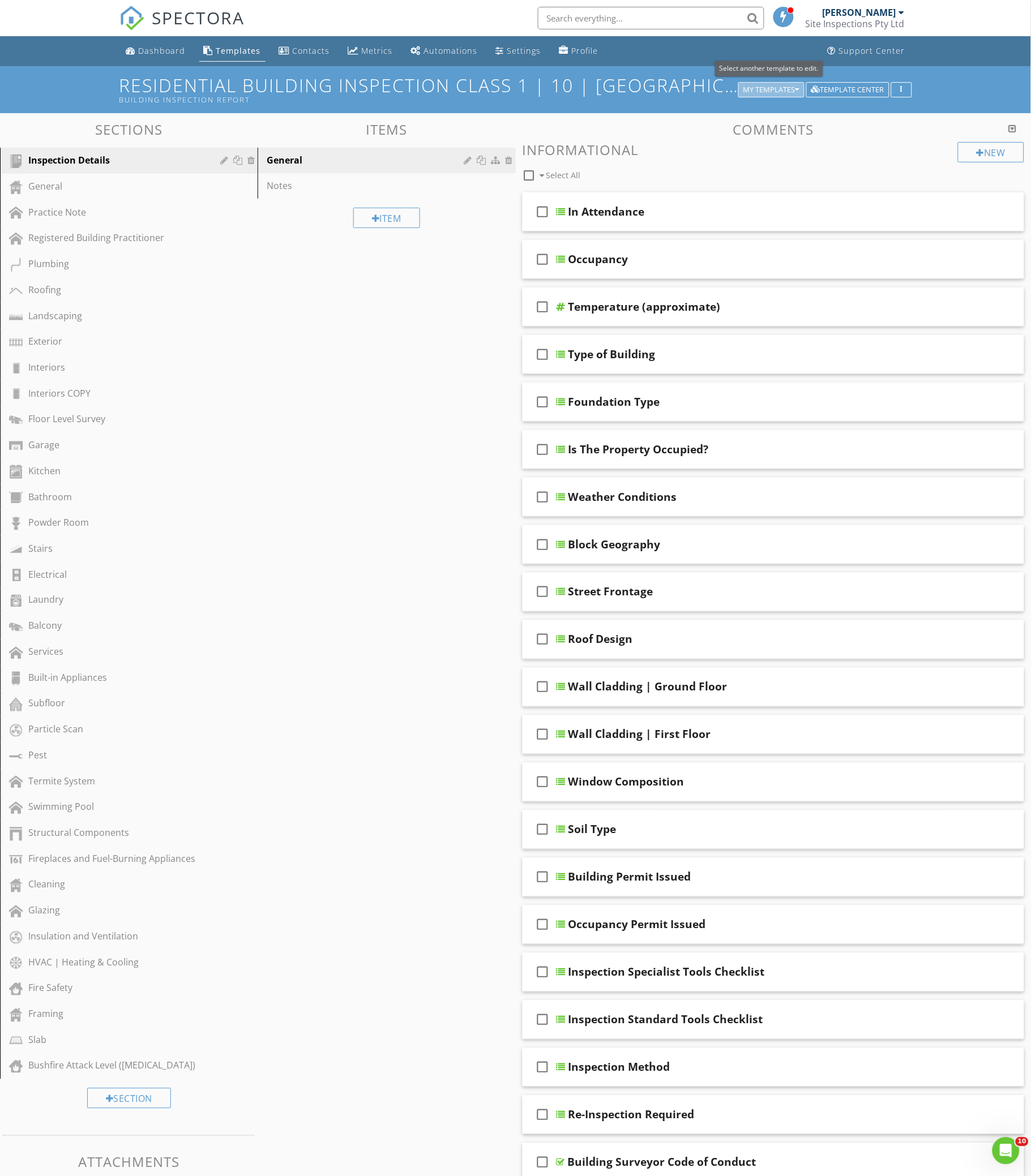
click at [793, 82] on button "My Templates" at bounding box center [771, 90] width 66 height 16
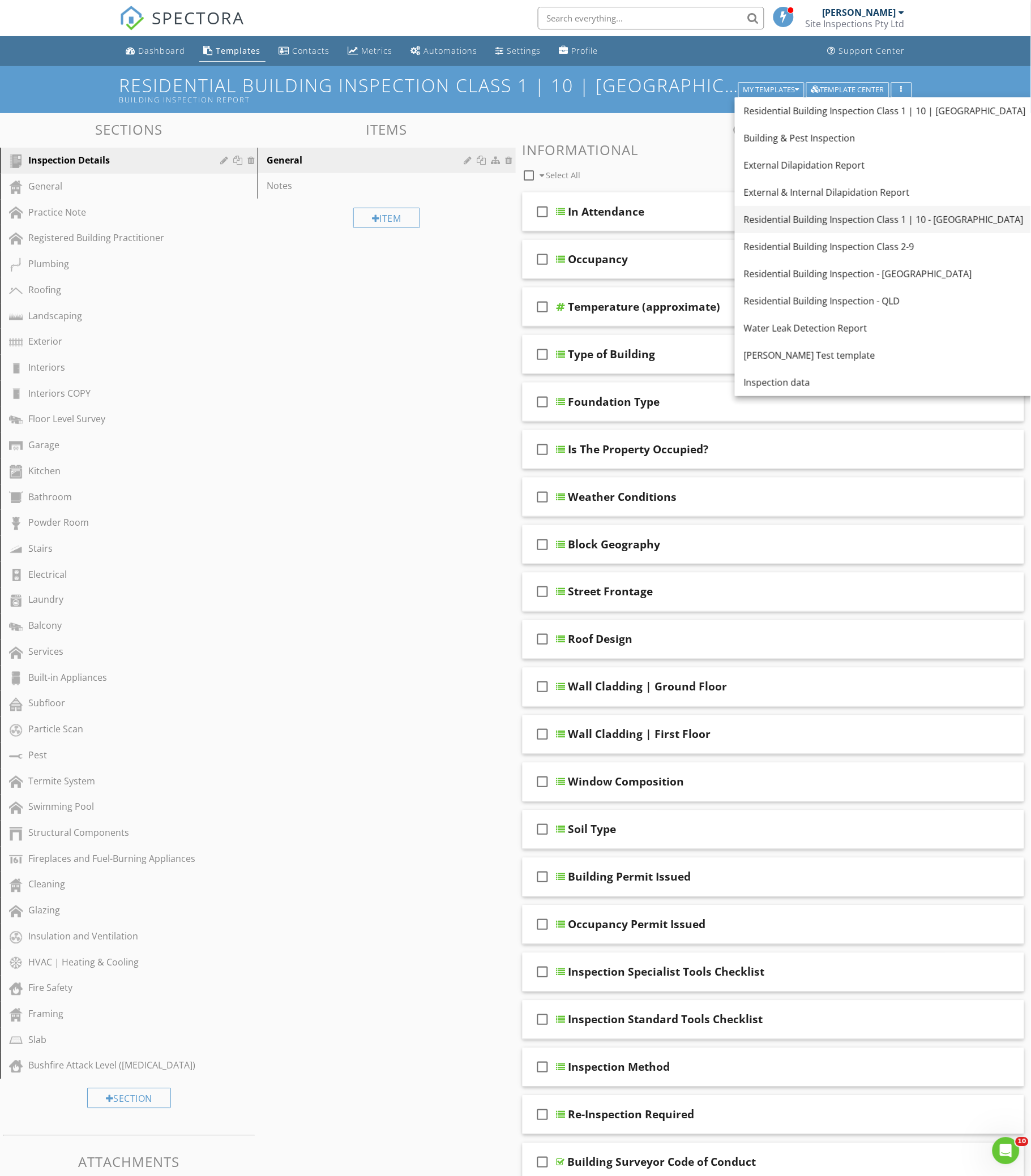
click at [845, 232] on link "Residential Building Inspection Class 1 | 10 - [GEOGRAPHIC_DATA]" at bounding box center [885, 219] width 300 height 27
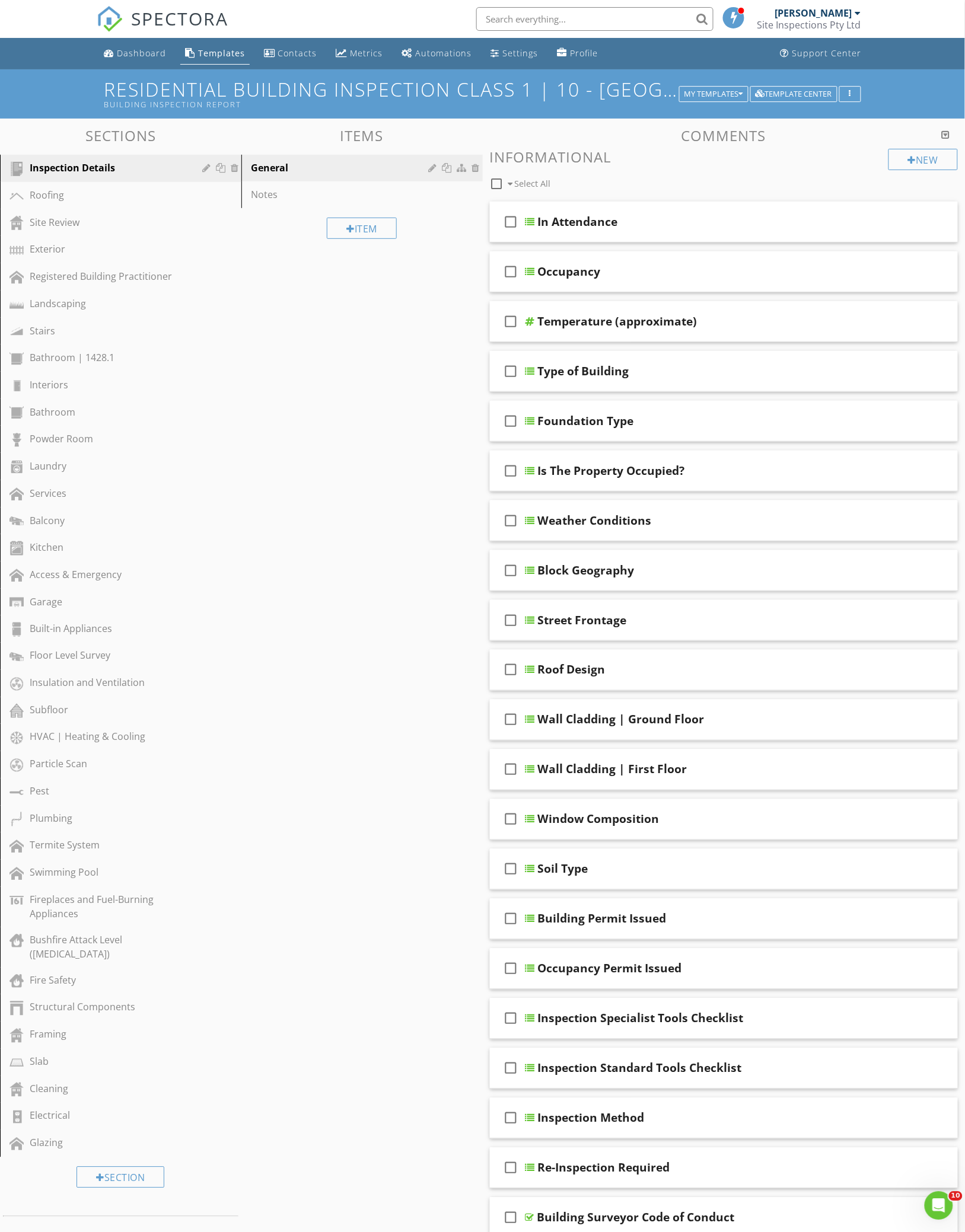
click at [404, 339] on div "Sections Inspection Details Roofing Site Review Exterior Registered Building Pr…" at bounding box center [482, 887] width 965 height 1539
click at [421, 298] on div "Sections Inspection Details Roofing Site Review Exterior Registered Building Pr…" at bounding box center [482, 887] width 965 height 1539
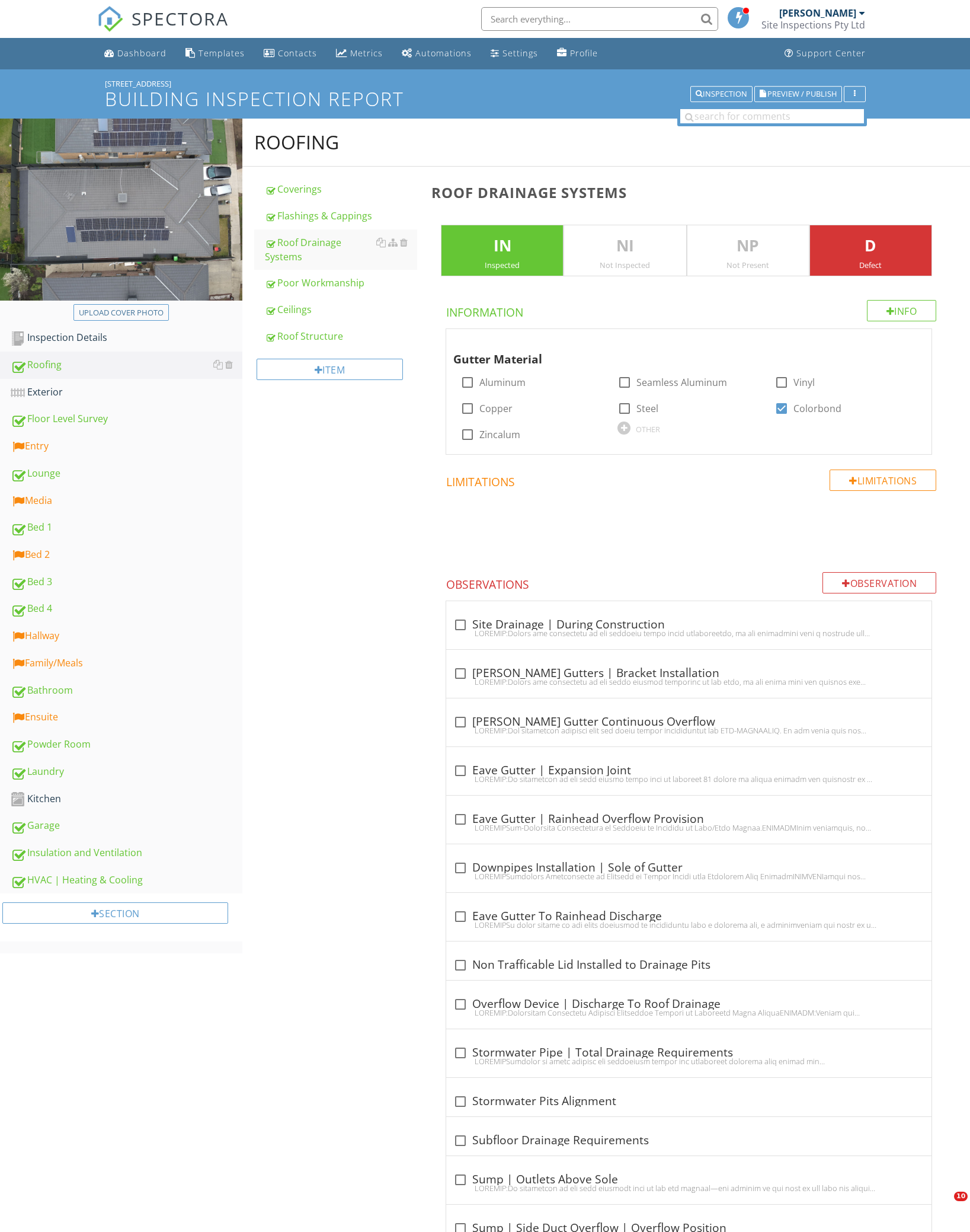
scroll to position [925, 0]
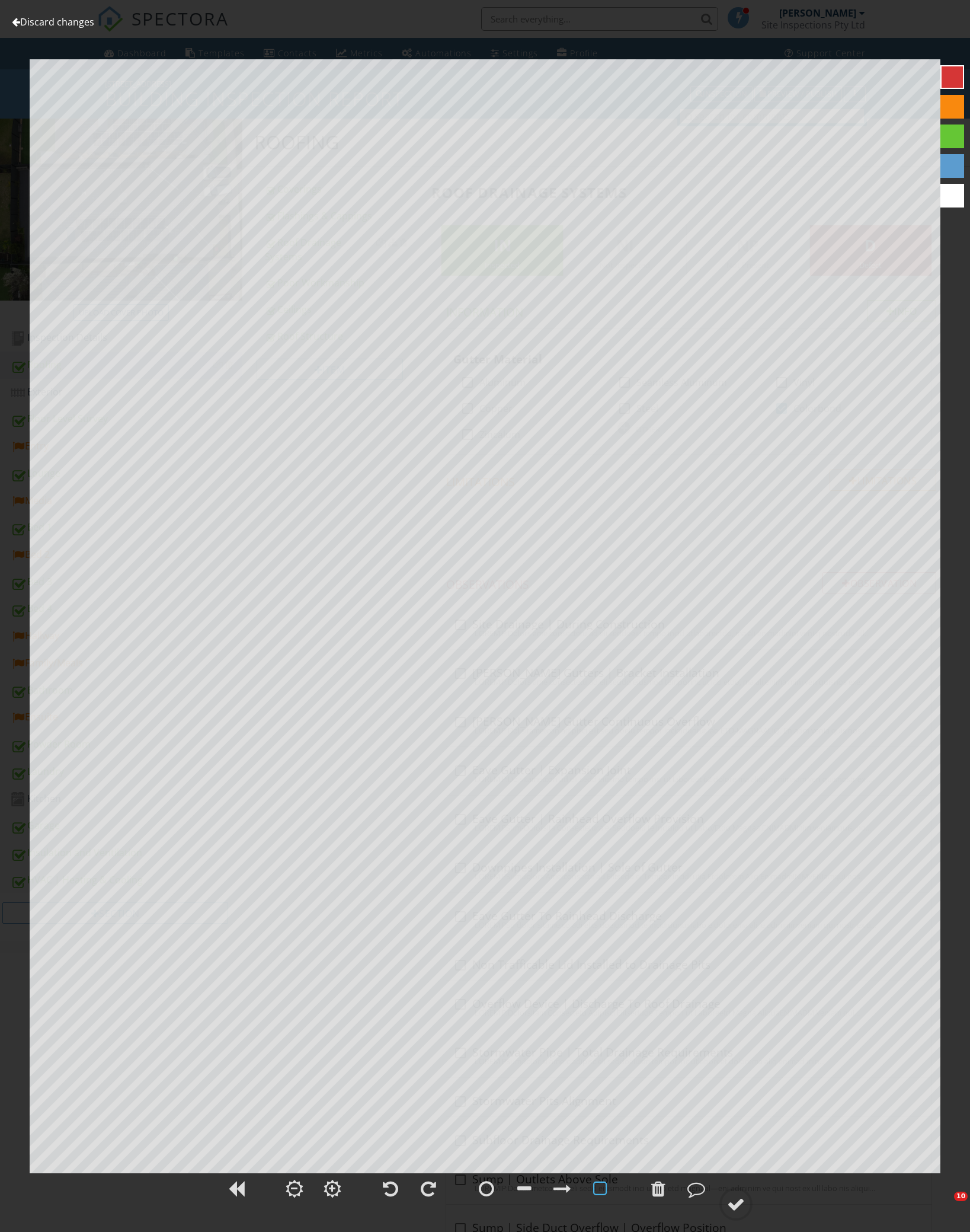
scroll to position [925, 0]
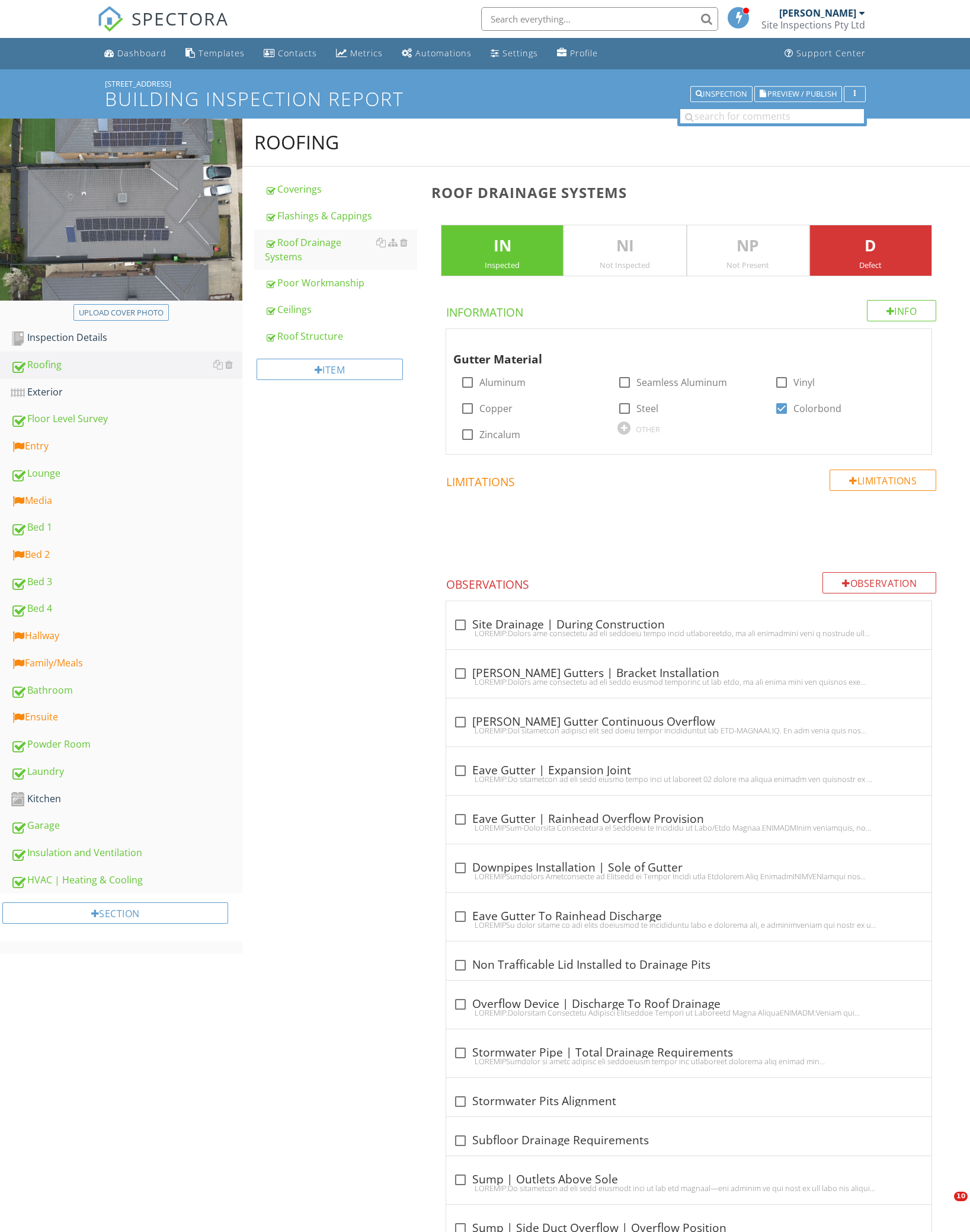
scroll to position [1311, 0]
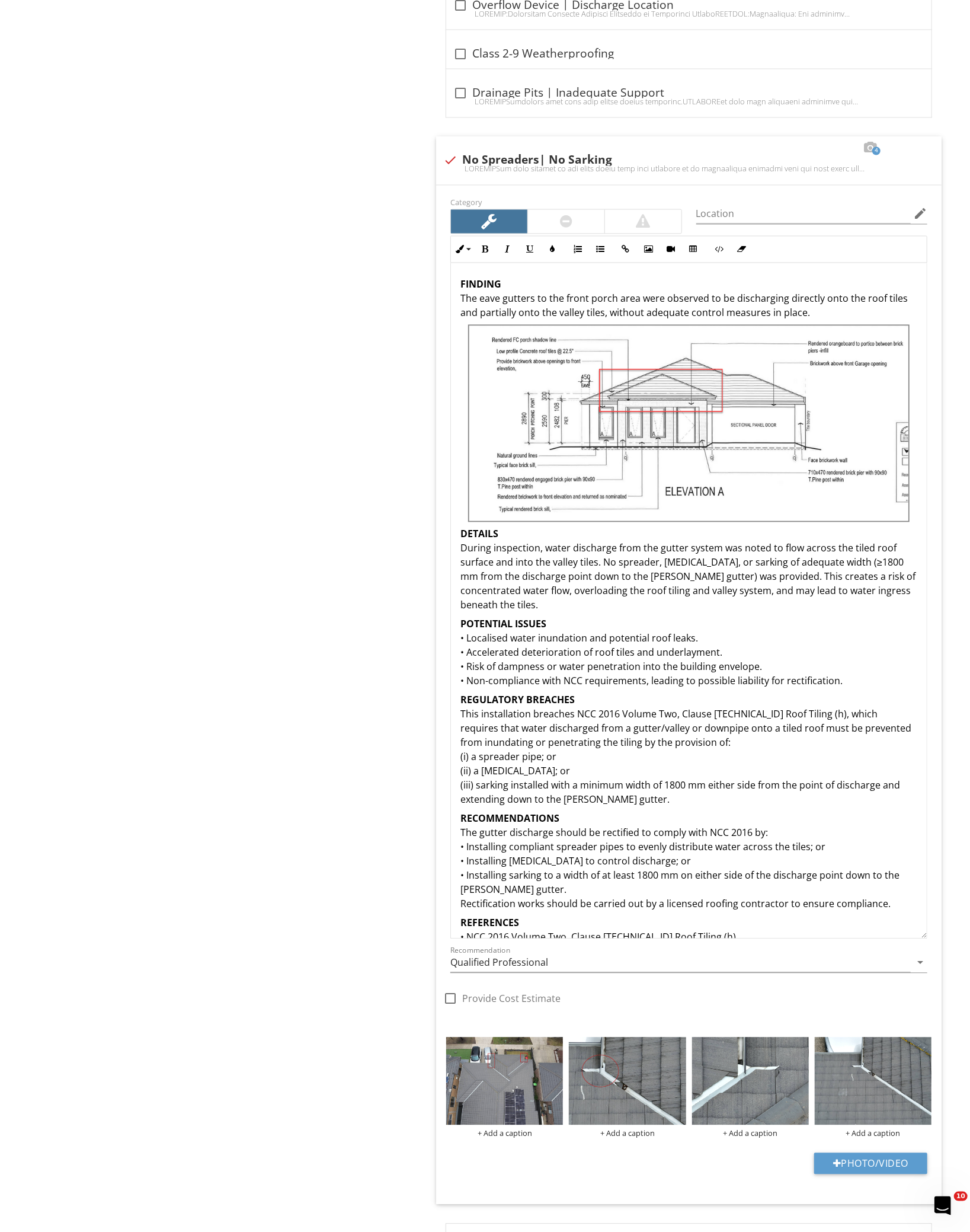
scroll to position [20, 0]
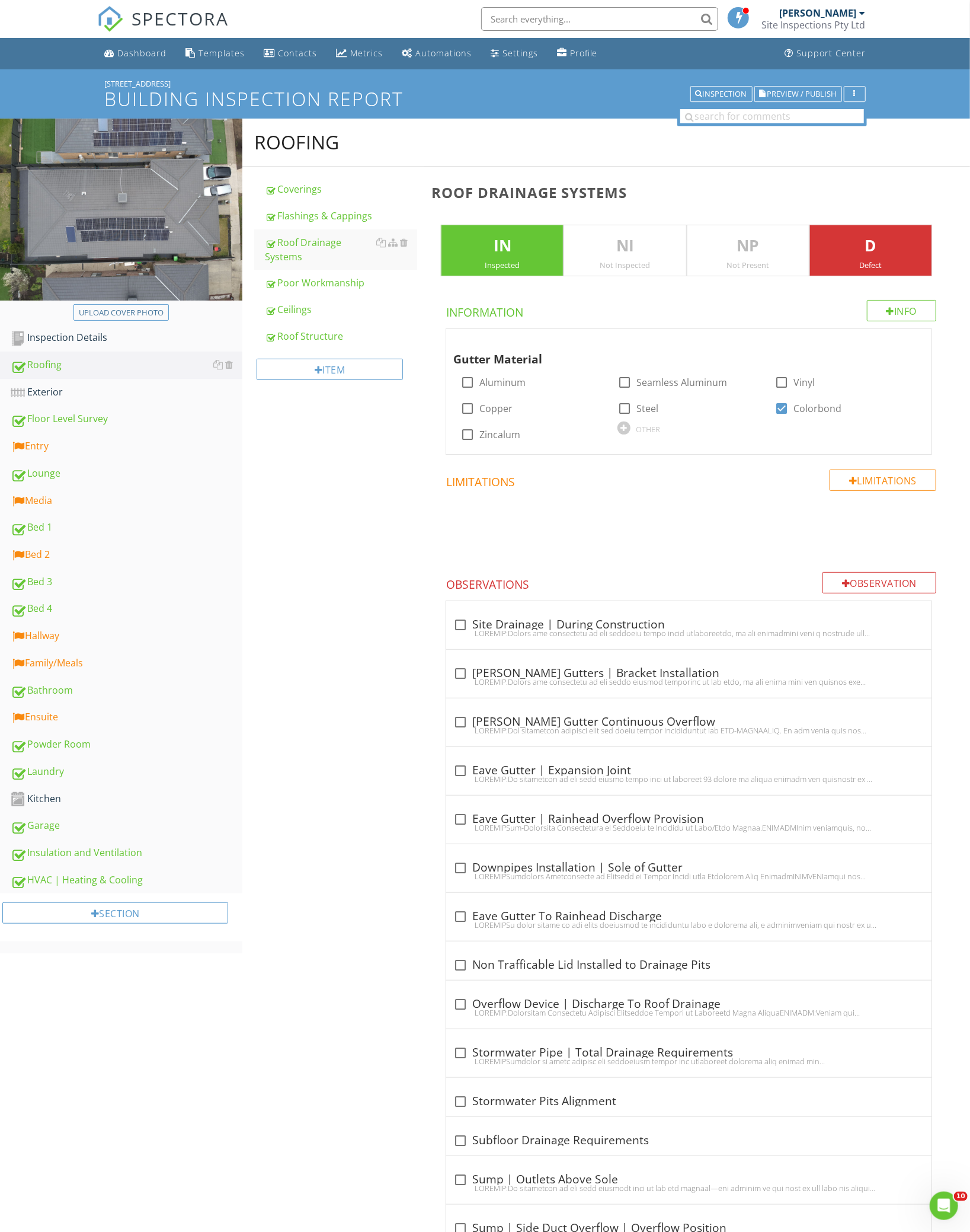
scroll to position [20, 0]
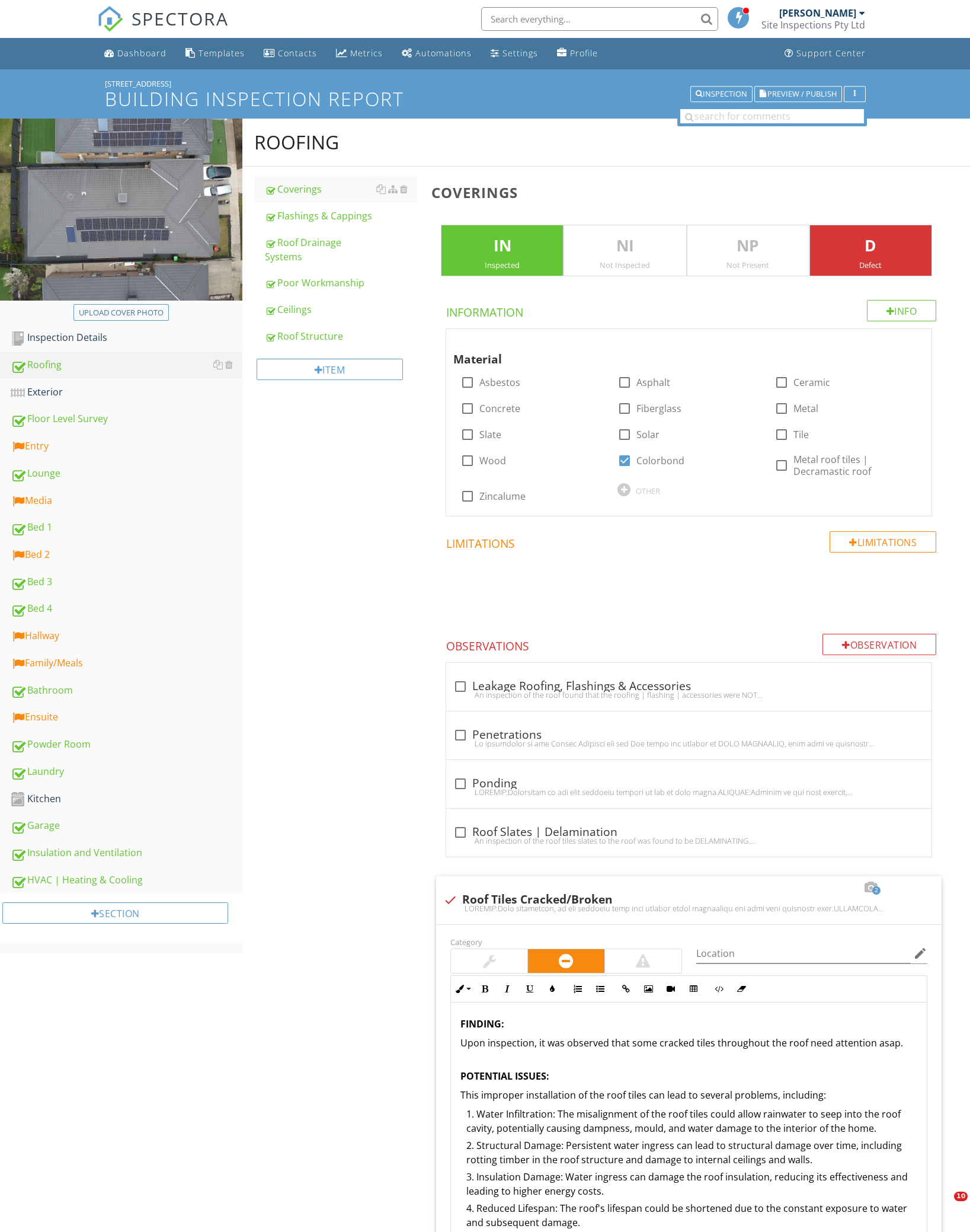
scroll to position [949, 0]
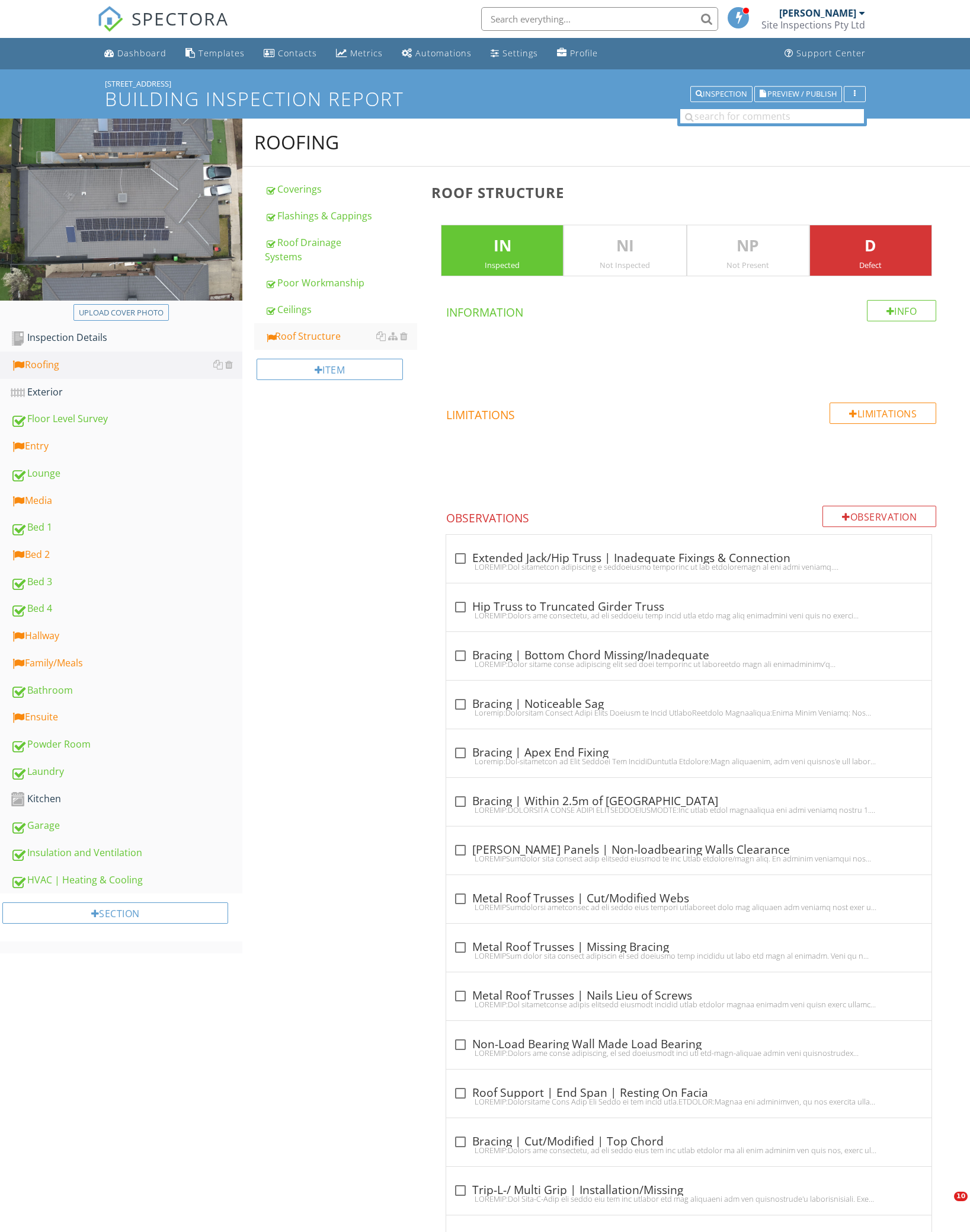
scroll to position [1072, 0]
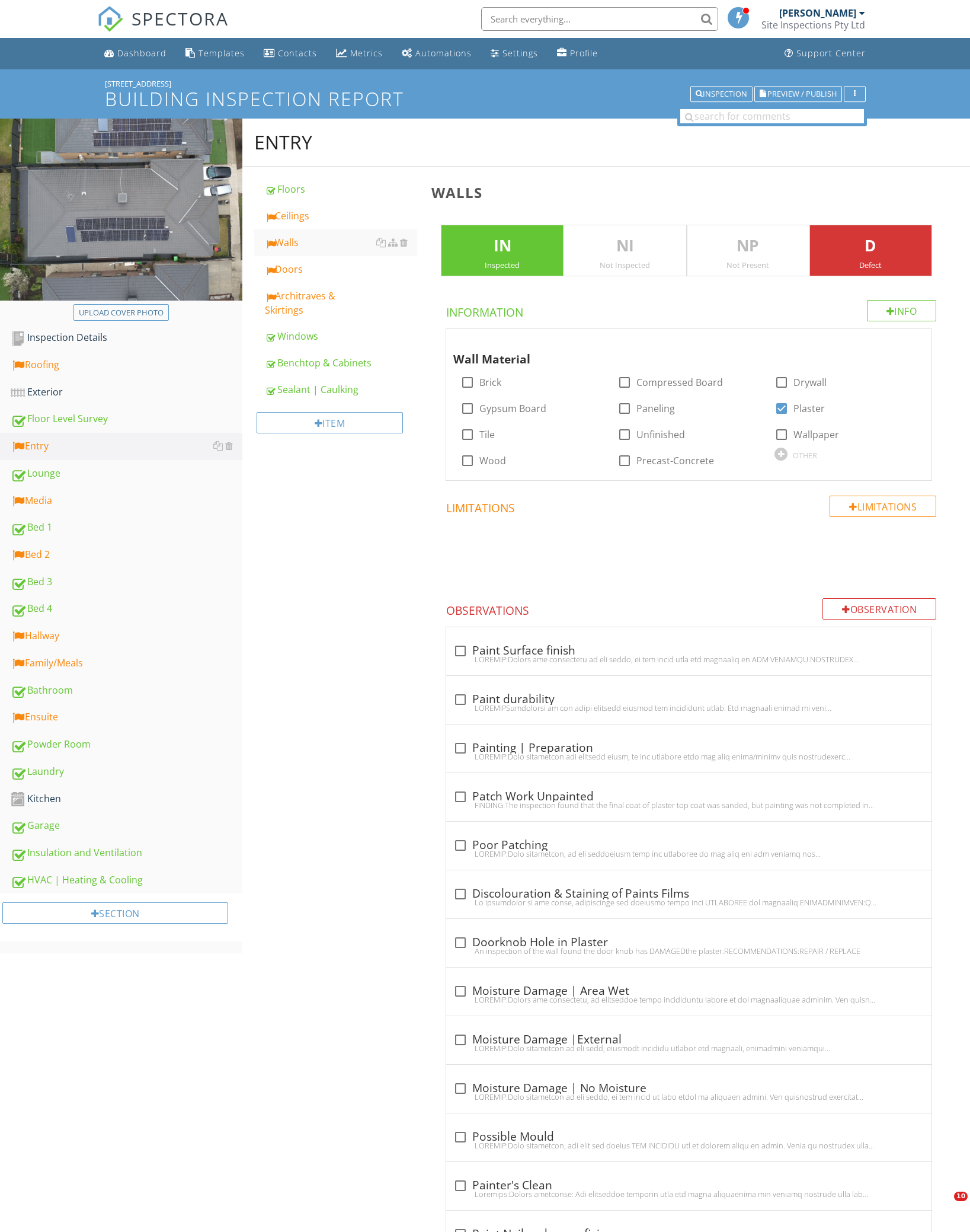
scroll to position [1265, 0]
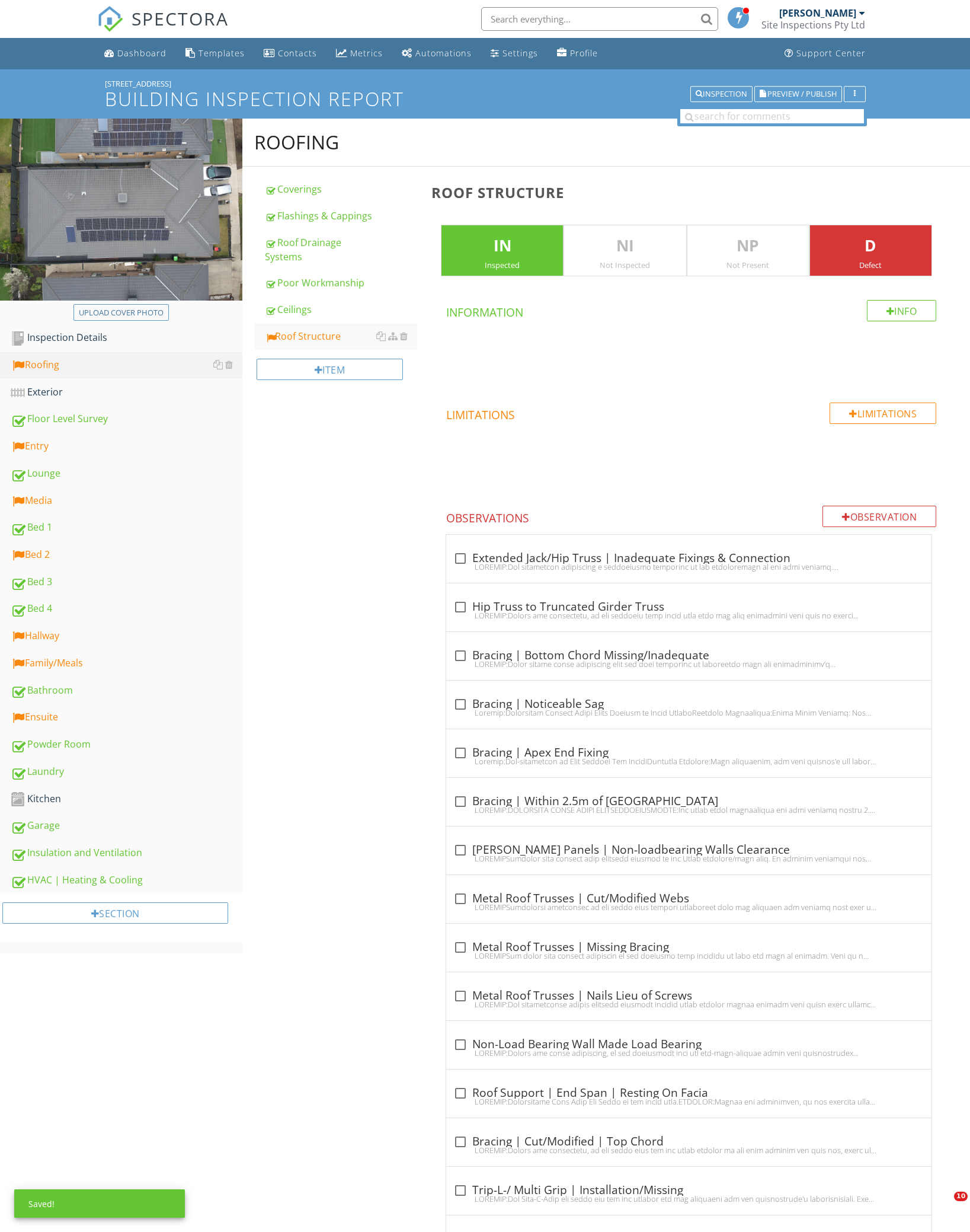
scroll to position [1662, 0]
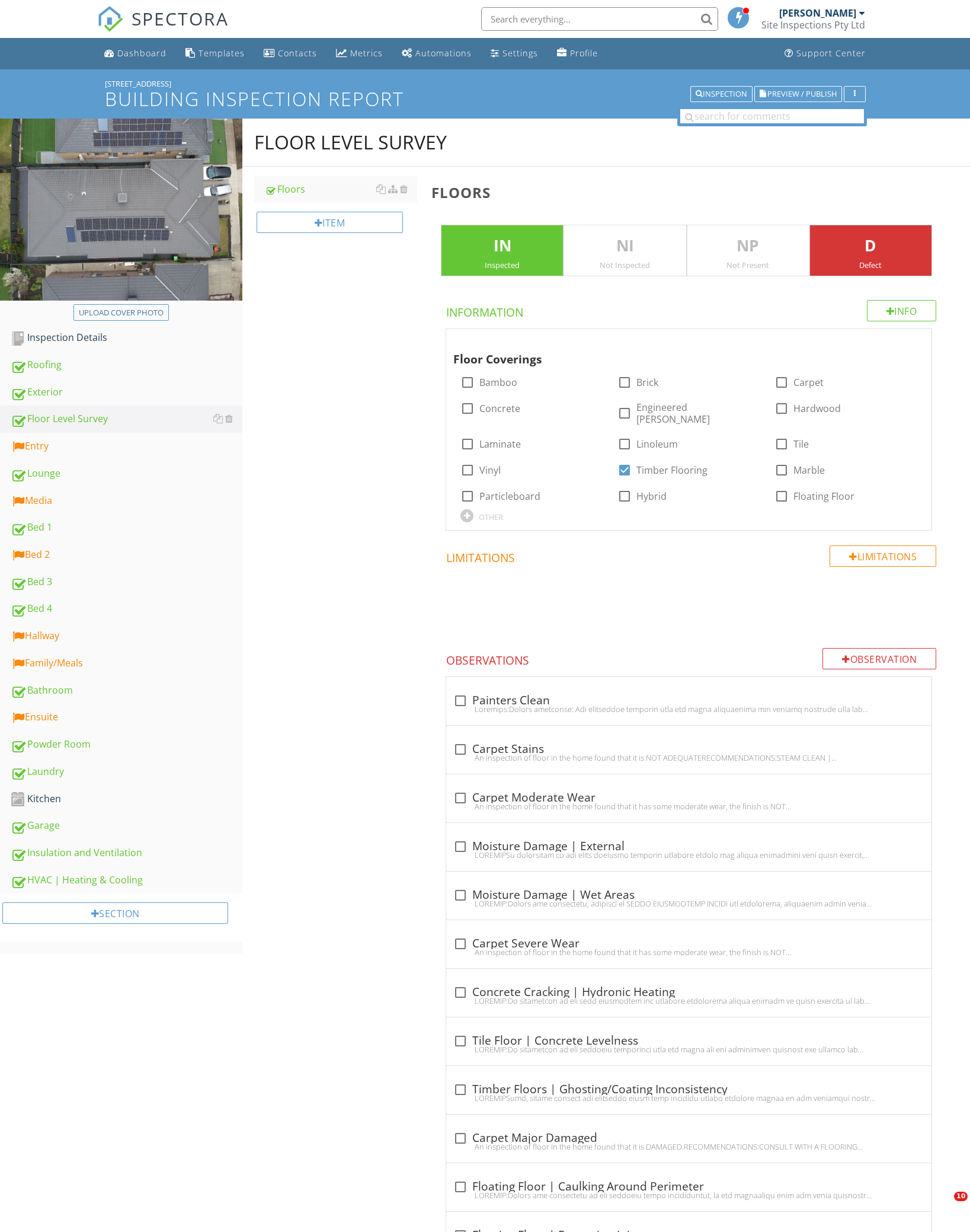
scroll to position [2825, 0]
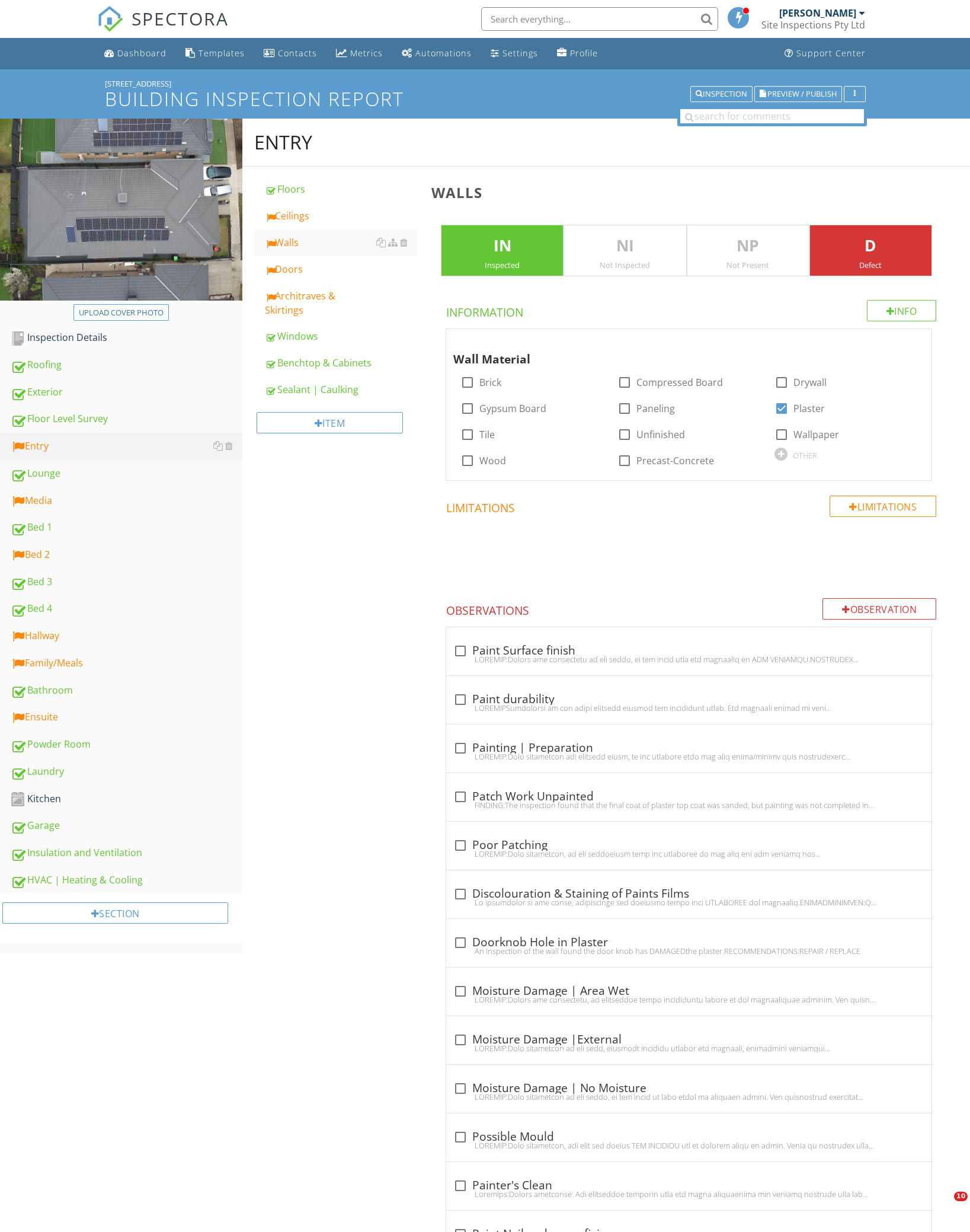
scroll to position [1186, 0]
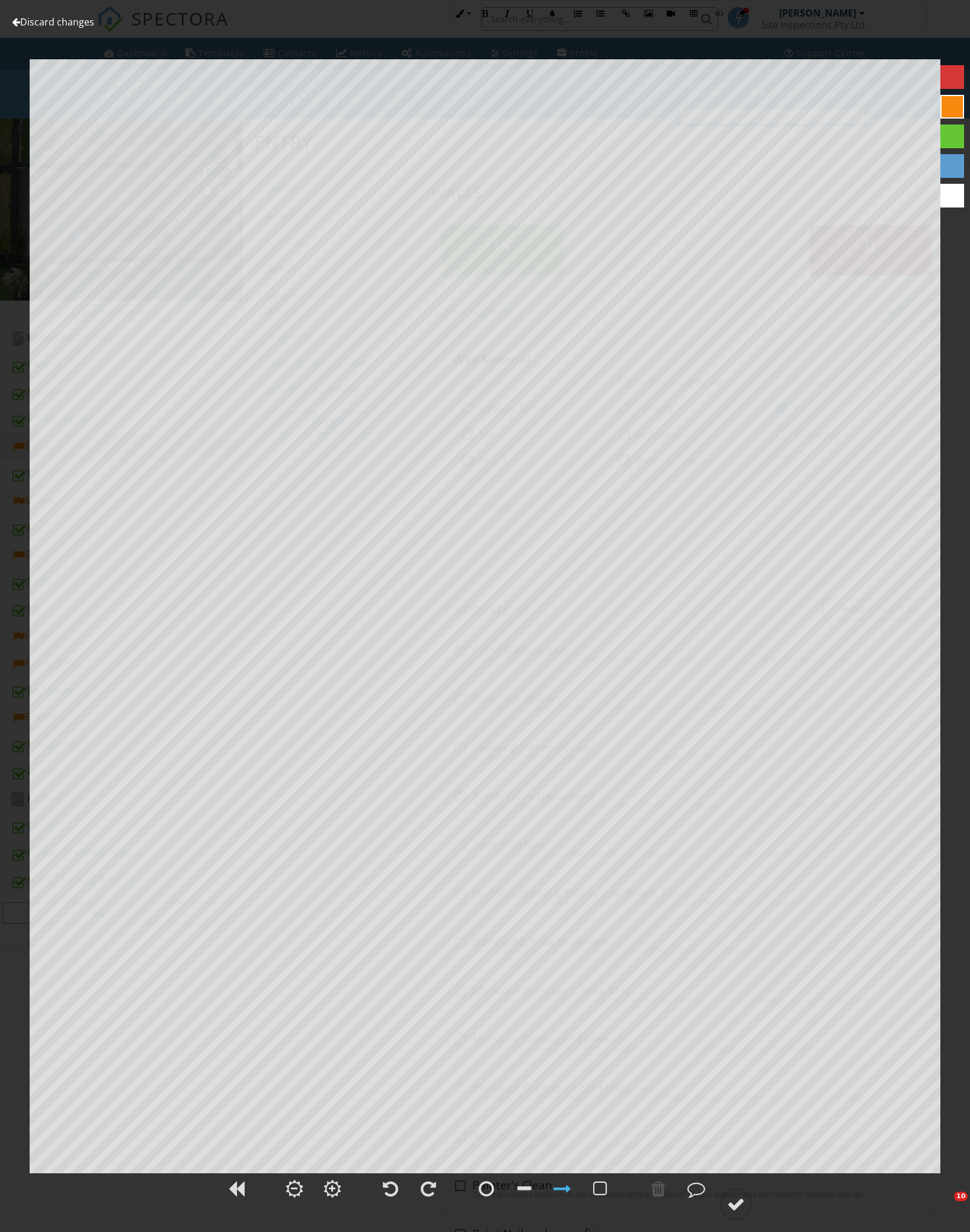
scroll to position [1917, 0]
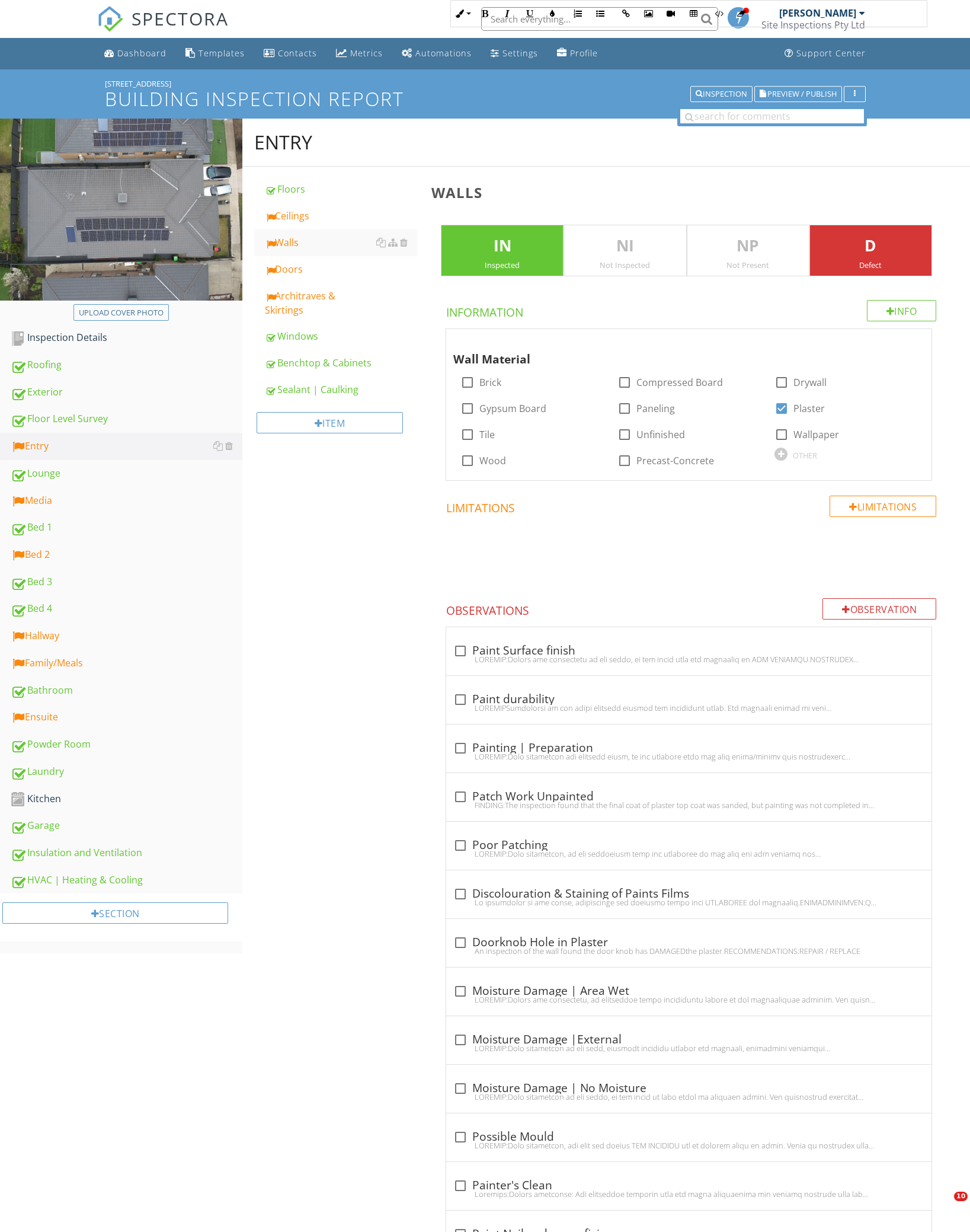
scroll to position [1837, 0]
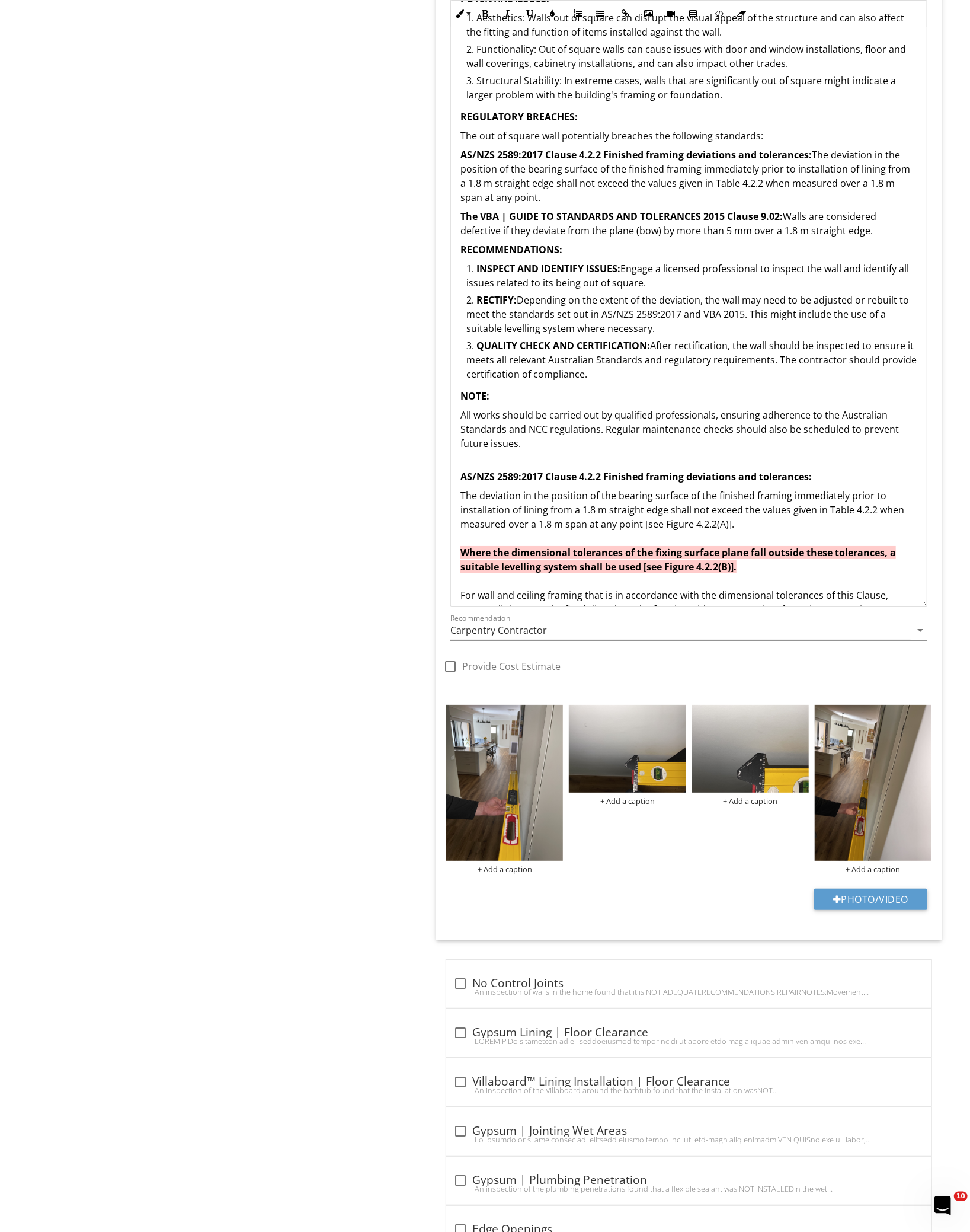
scroll to position [817, 0]
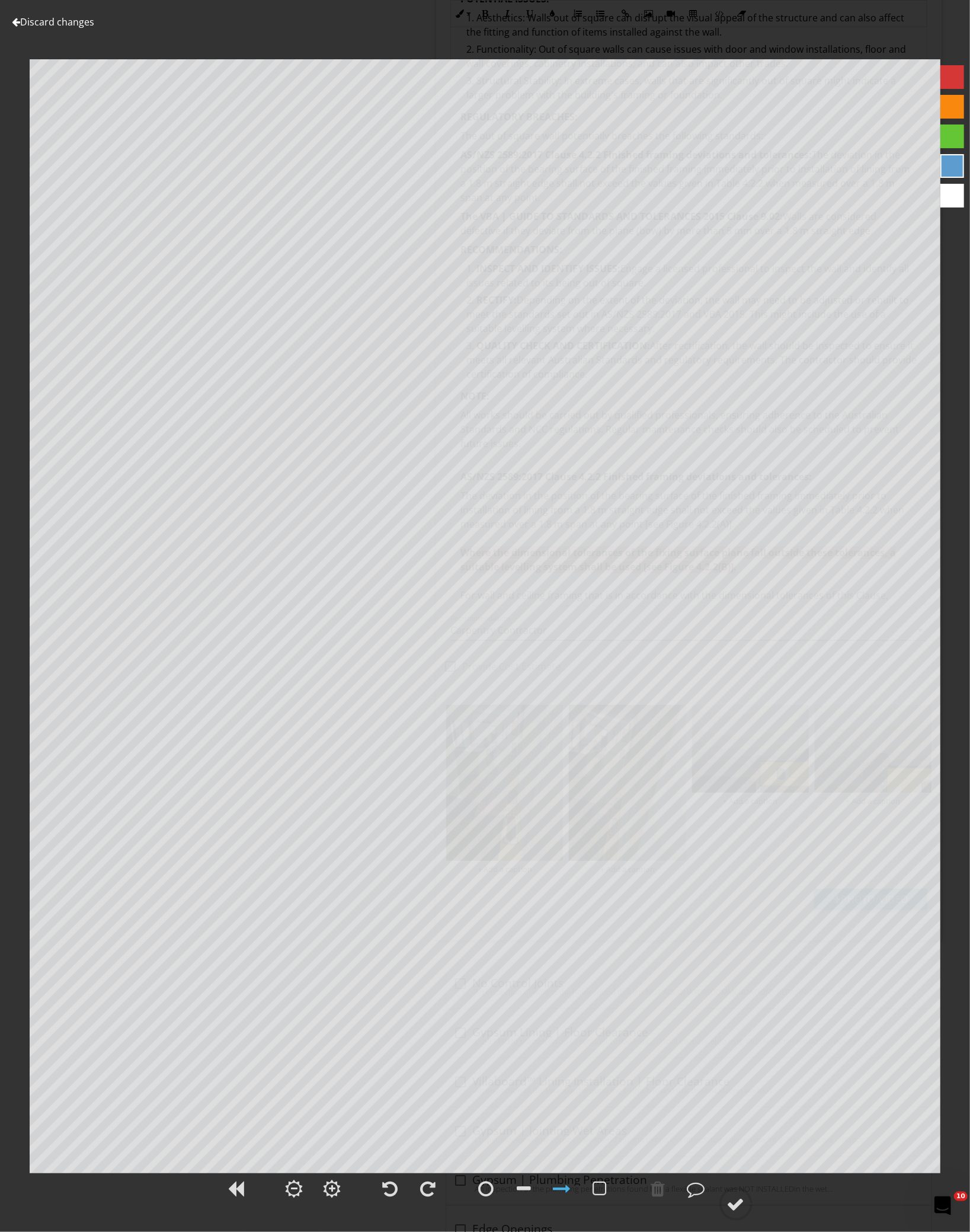
scroll to position [817, 0]
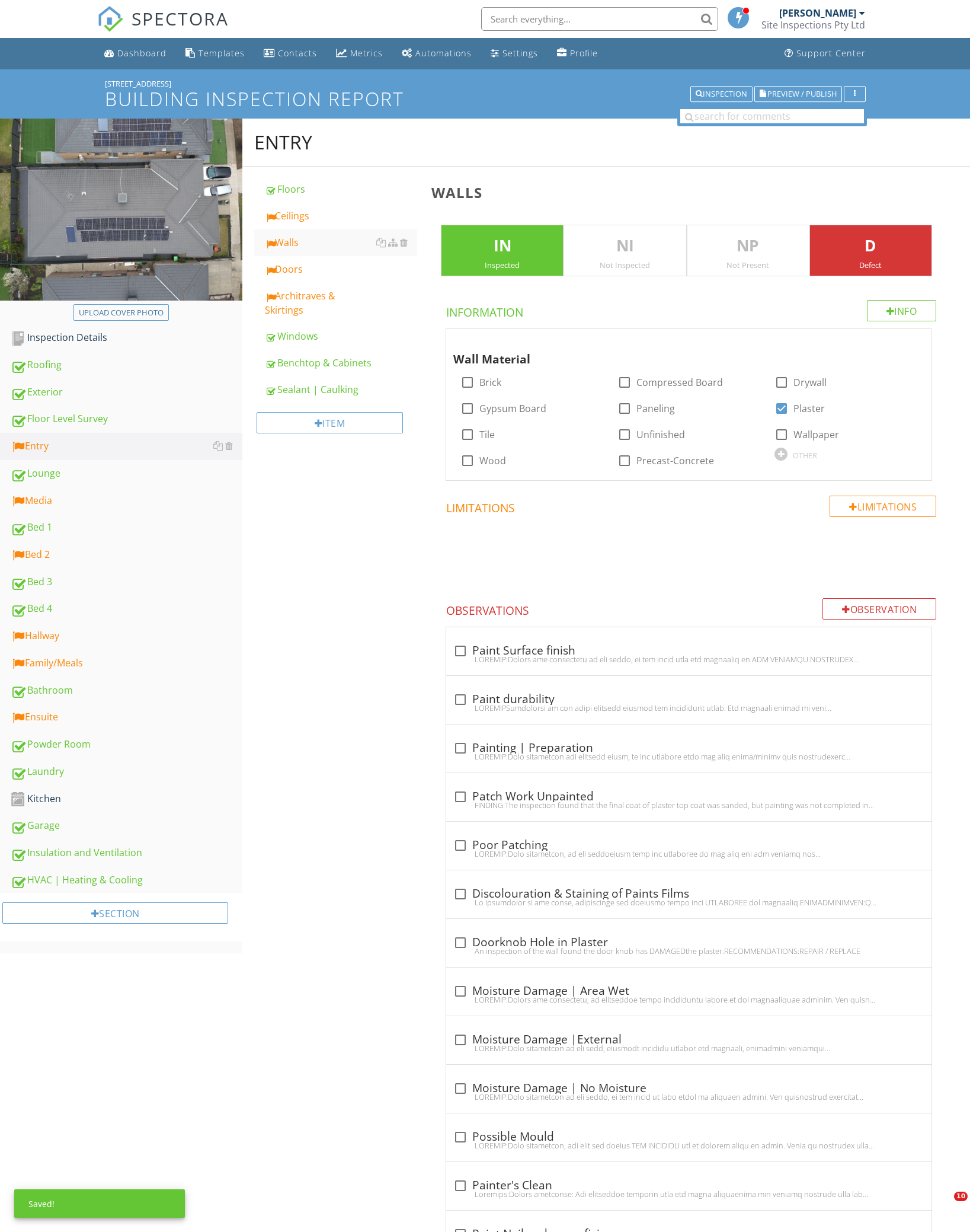
scroll to position [5090, 0]
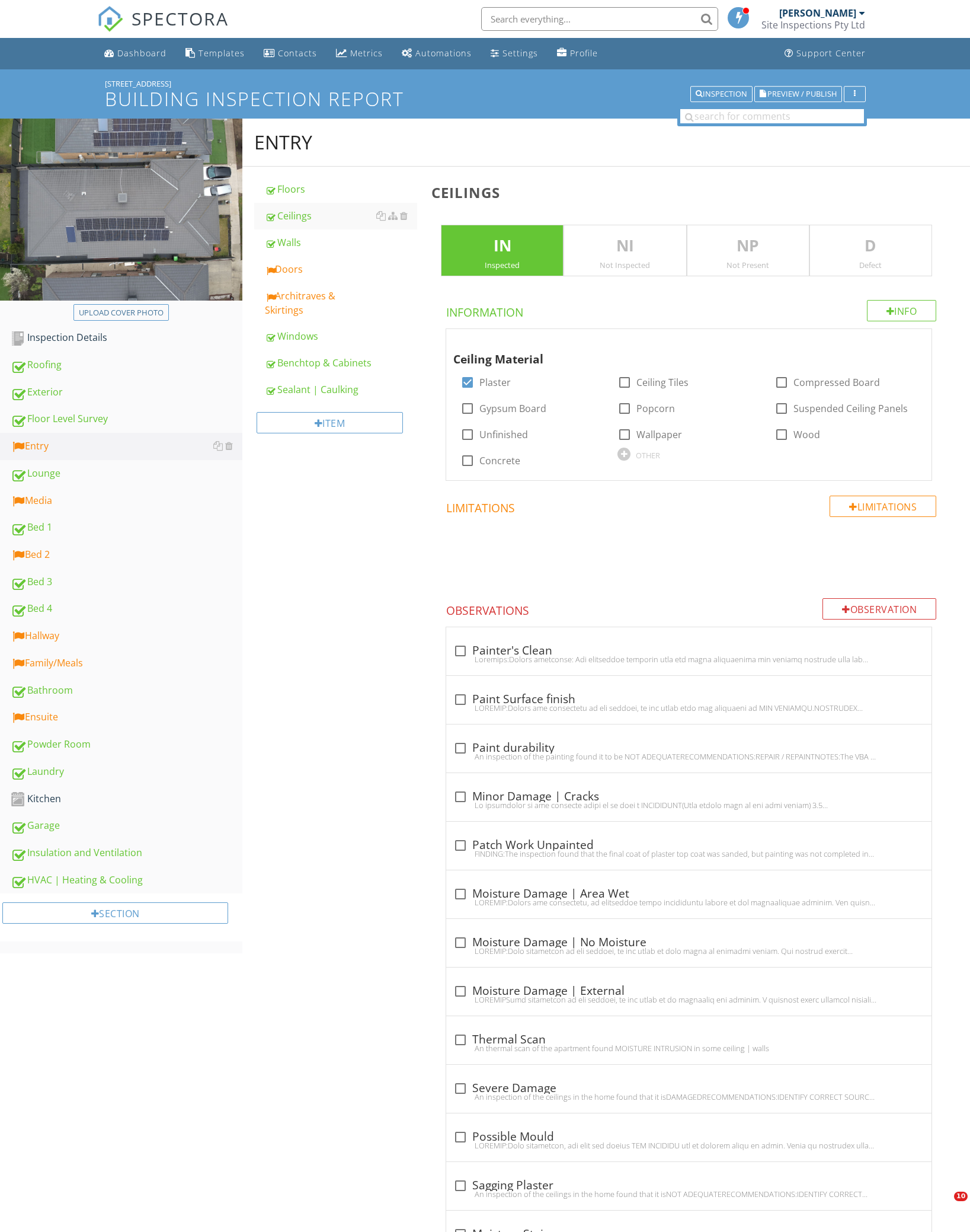
scroll to position [3004, 0]
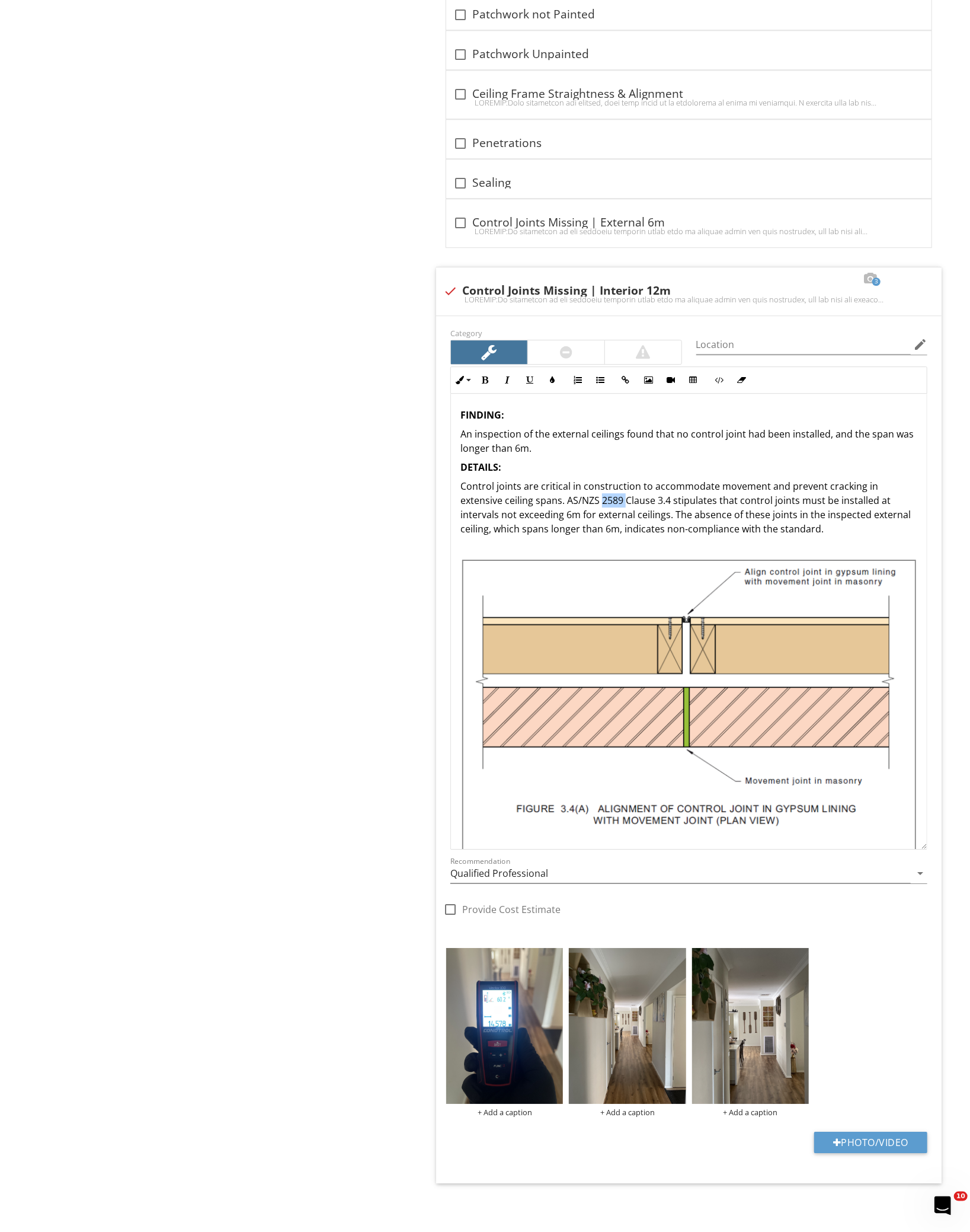
scroll to position [79, 0]
